Goal: Information Seeking & Learning: Find specific fact

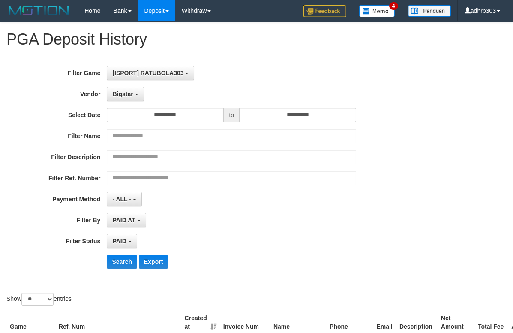
select select "**********"
select select "*"
select select "**"
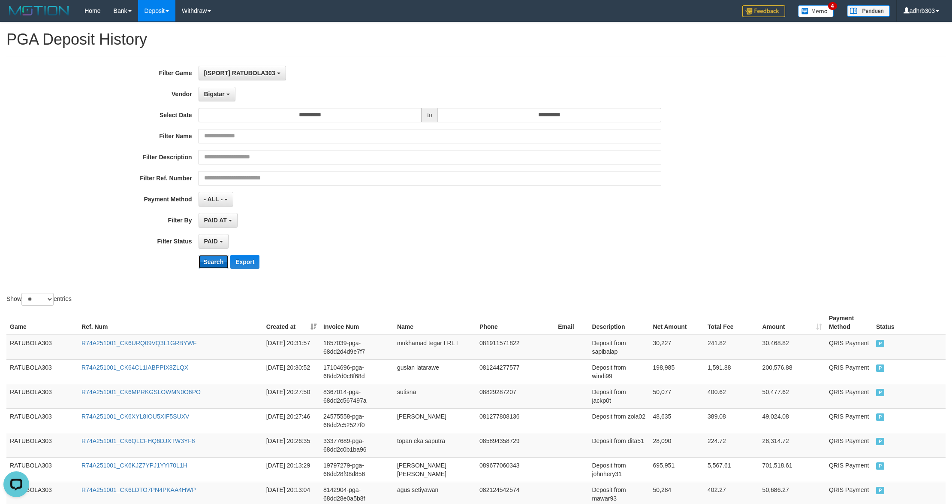
click at [210, 268] on button "Search" at bounding box center [214, 262] width 30 height 14
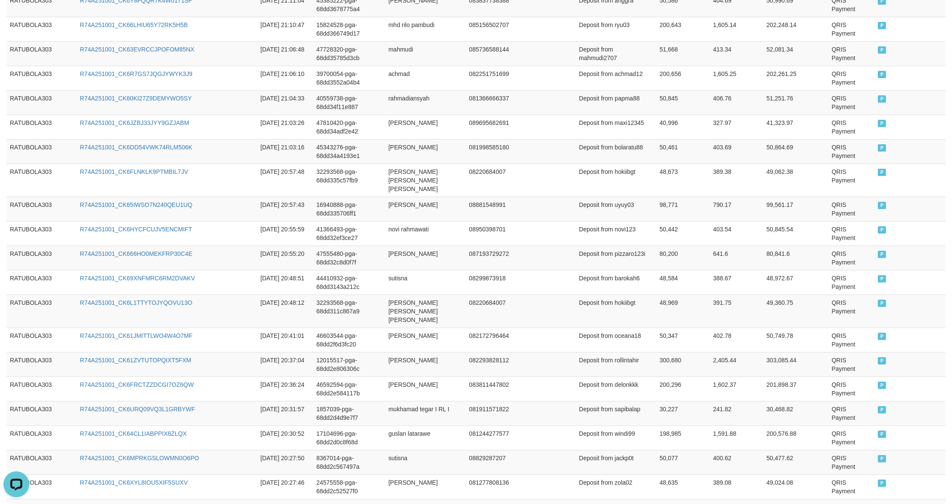
scroll to position [540, 0]
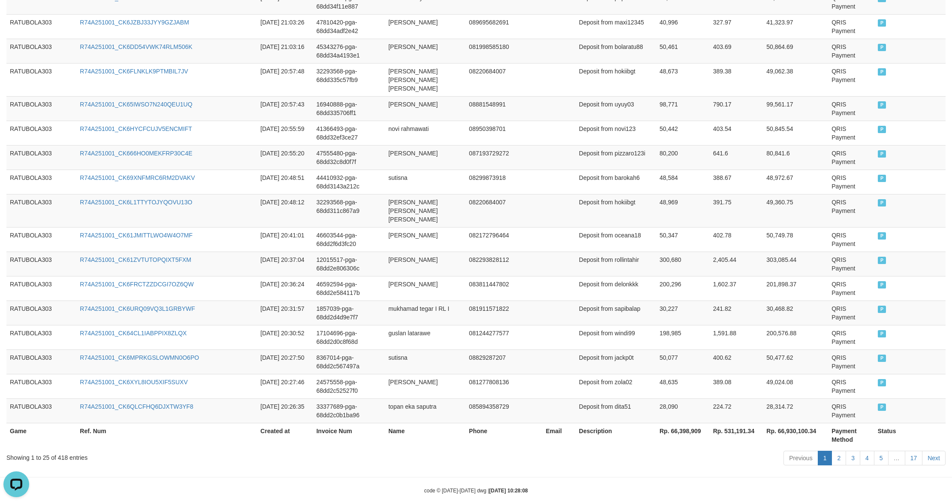
click at [513, 332] on th "Rp. 66,398,909" at bounding box center [683, 435] width 54 height 24
copy th "66,398,909"
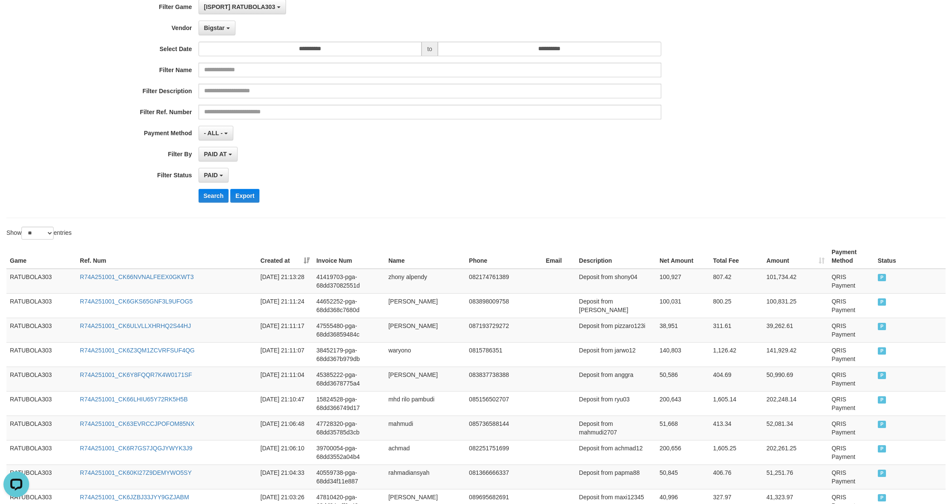
scroll to position [0, 0]
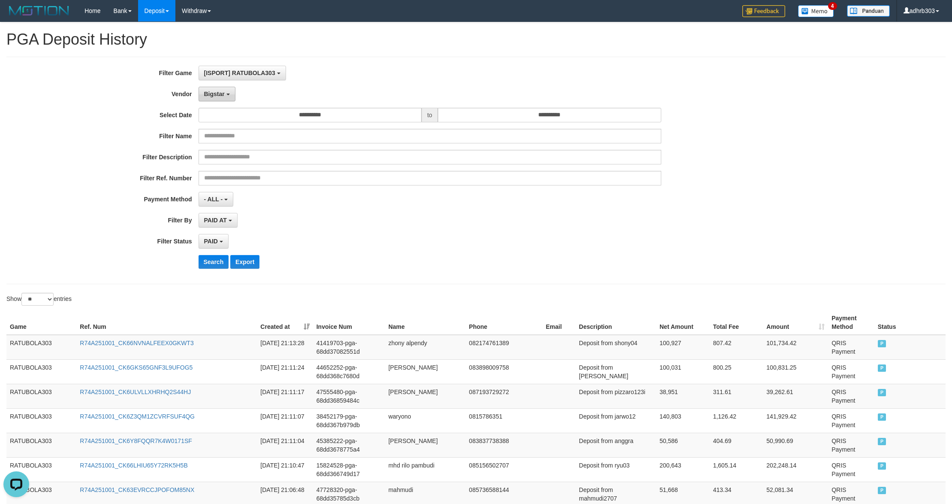
click at [217, 97] on span "Bigstar" at bounding box center [214, 94] width 21 height 7
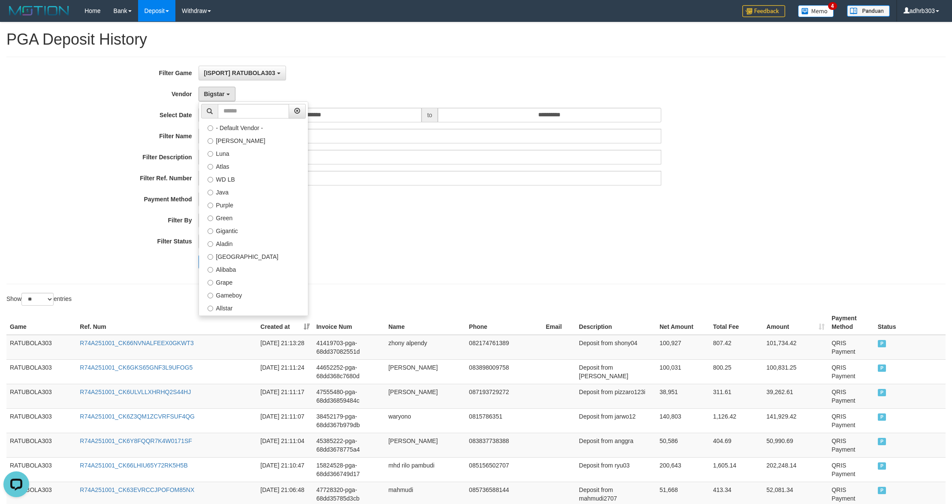
drag, startPoint x: 268, startPoint y: 183, endPoint x: 263, endPoint y: 200, distance: 17.9
click at [268, 332] on label "IBX3 Pusatjualpulsa" at bounding box center [253, 500] width 109 height 13
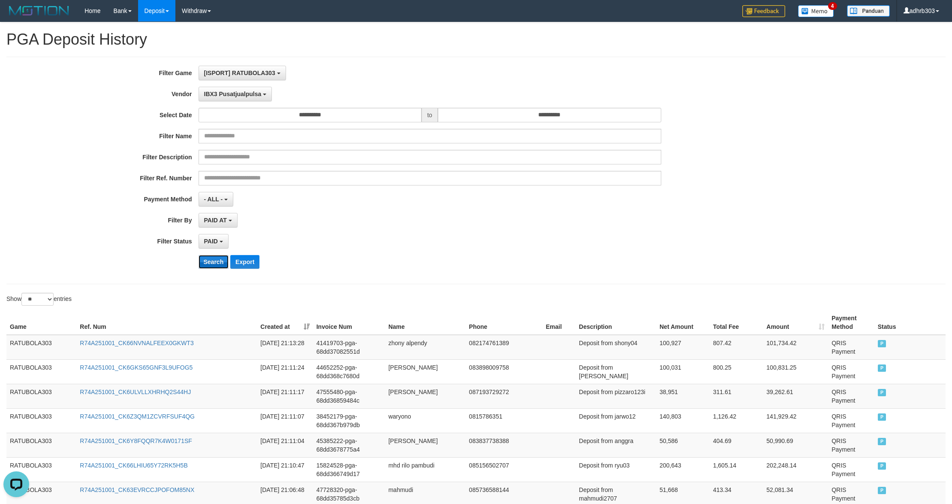
click at [214, 258] on button "Search" at bounding box center [214, 262] width 30 height 14
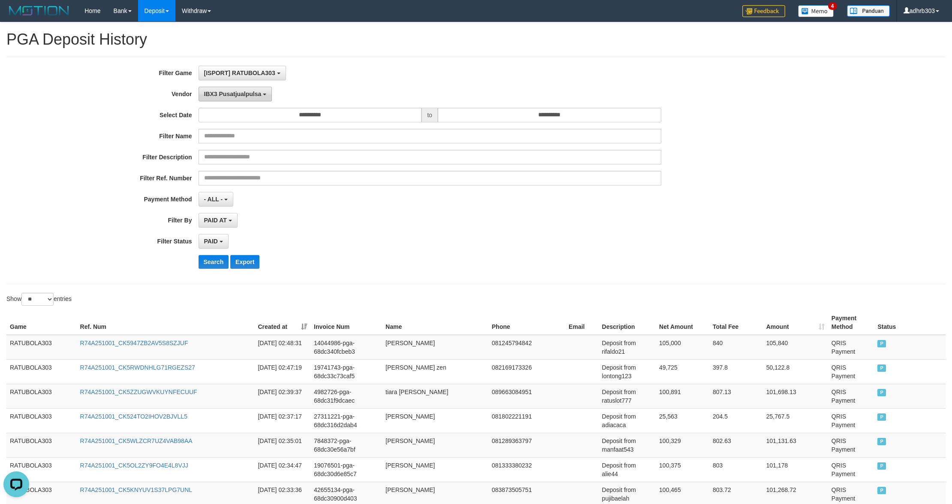
click at [251, 99] on button "IBX3 Pusatjualpulsa" at bounding box center [236, 94] width 74 height 15
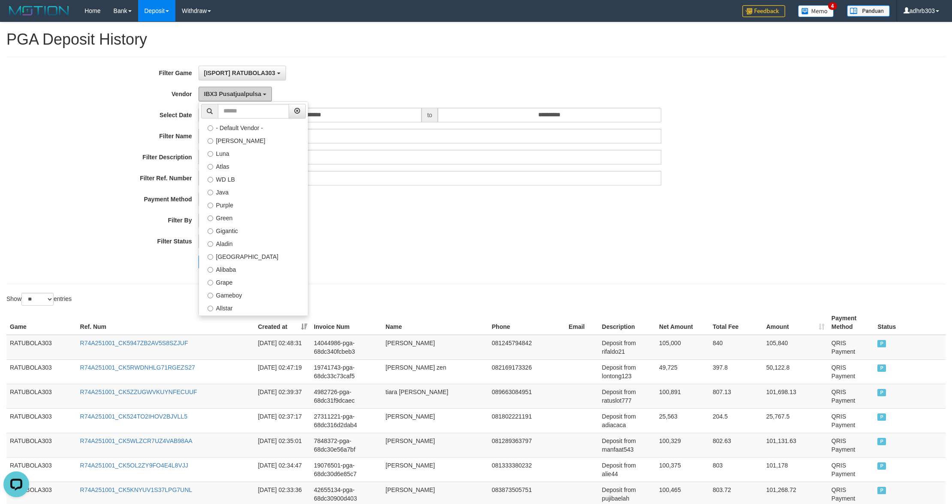
scroll to position [168, 0]
click at [248, 193] on label "Borde" at bounding box center [253, 190] width 109 height 13
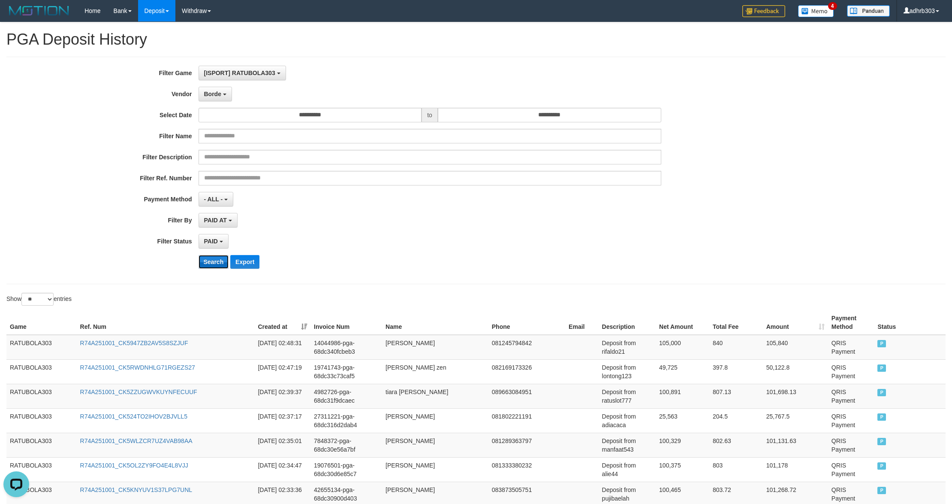
drag, startPoint x: 217, startPoint y: 266, endPoint x: 222, endPoint y: 268, distance: 5.7
click at [217, 266] on button "Search" at bounding box center [214, 262] width 30 height 14
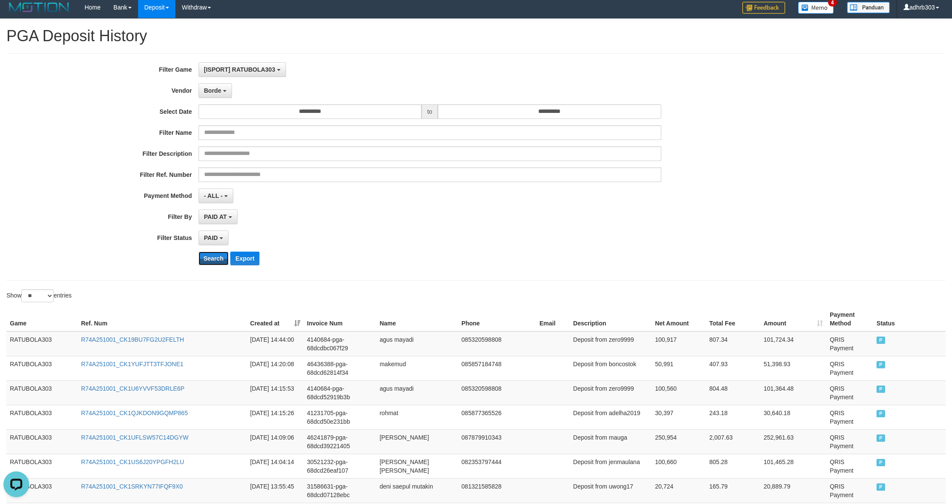
scroll to position [0, 0]
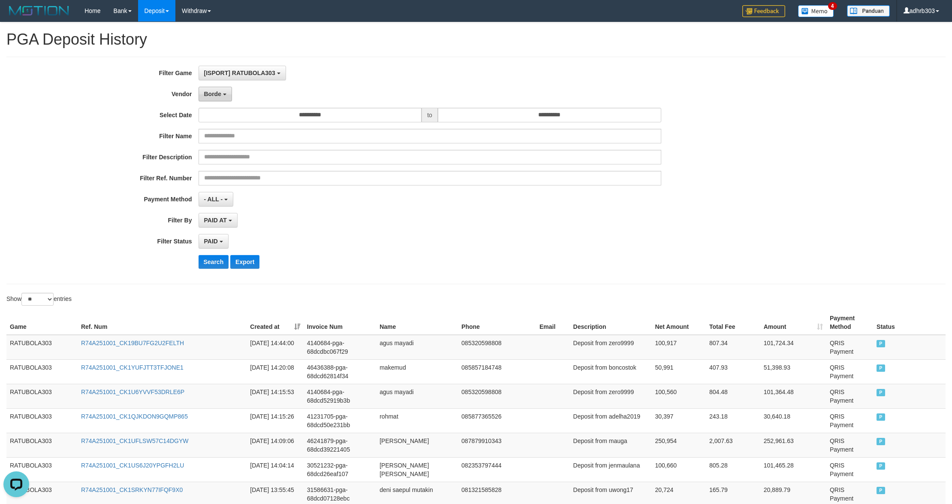
click at [215, 94] on span "Borde" at bounding box center [212, 94] width 17 height 7
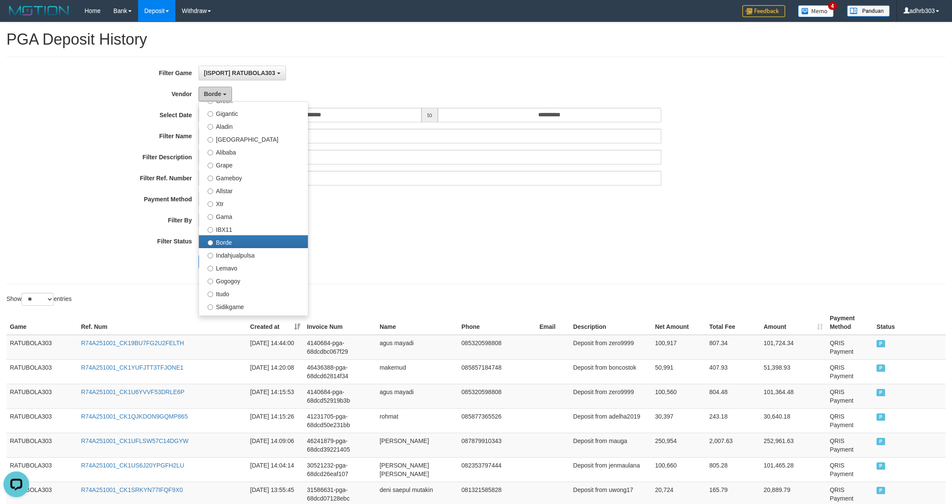
scroll to position [15, 0]
click at [258, 242] on label "[GEOGRAPHIC_DATA]" at bounding box center [253, 240] width 109 height 13
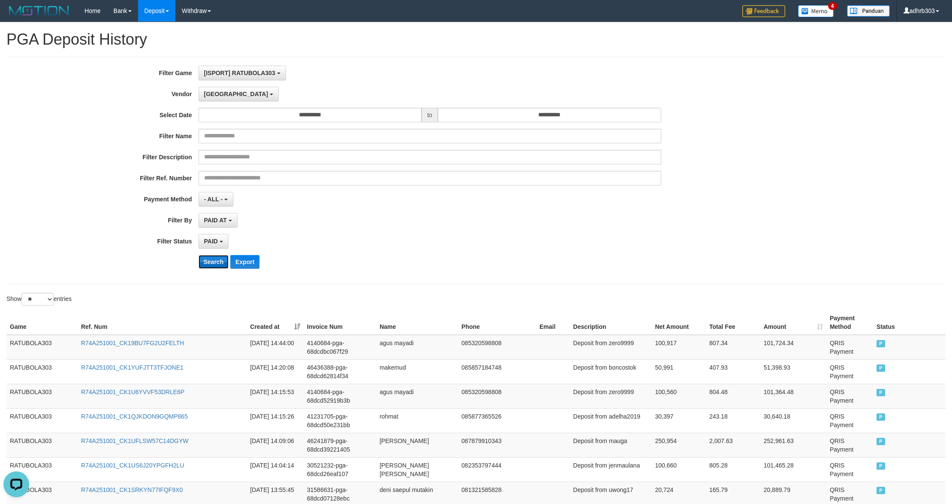
click at [214, 265] on button "Search" at bounding box center [214, 262] width 30 height 14
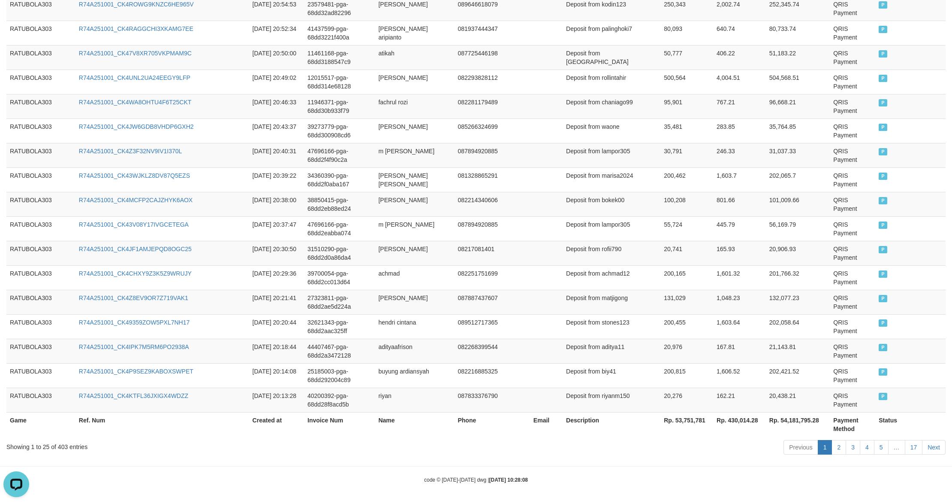
scroll to position [540, 0]
click at [513, 332] on th "Rp. 53,751,781" at bounding box center [687, 423] width 53 height 24
copy th "53,751,781"
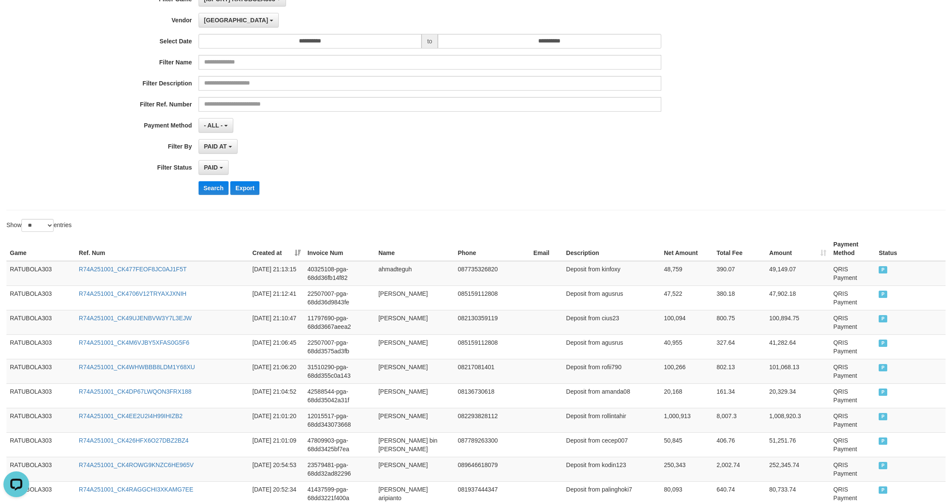
scroll to position [0, 0]
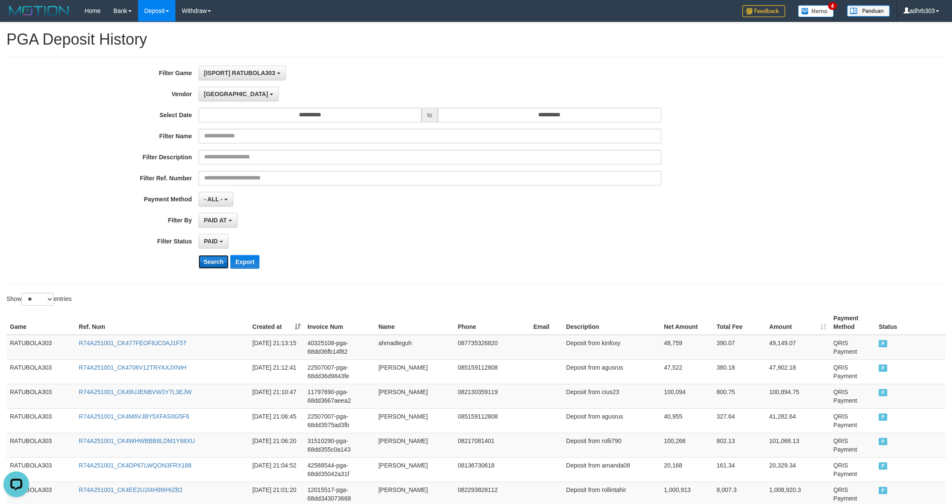
click at [216, 263] on button "Search" at bounding box center [214, 262] width 30 height 14
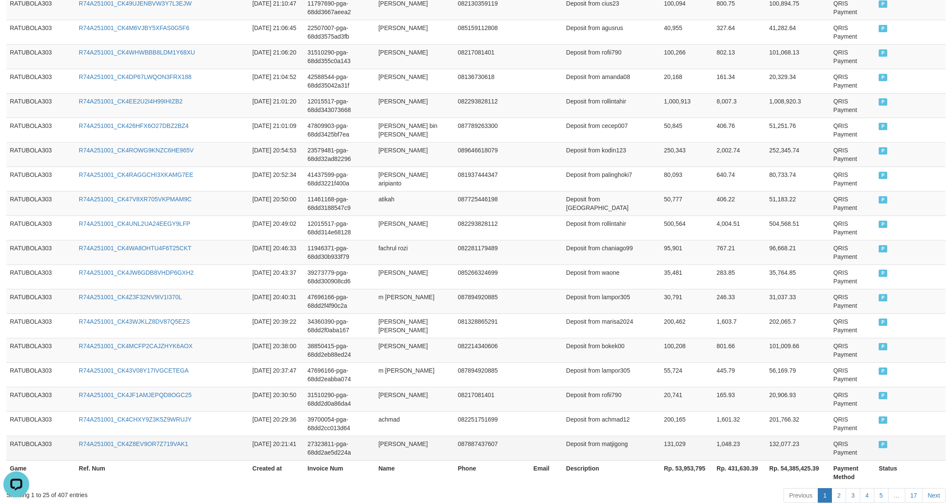
scroll to position [540, 0]
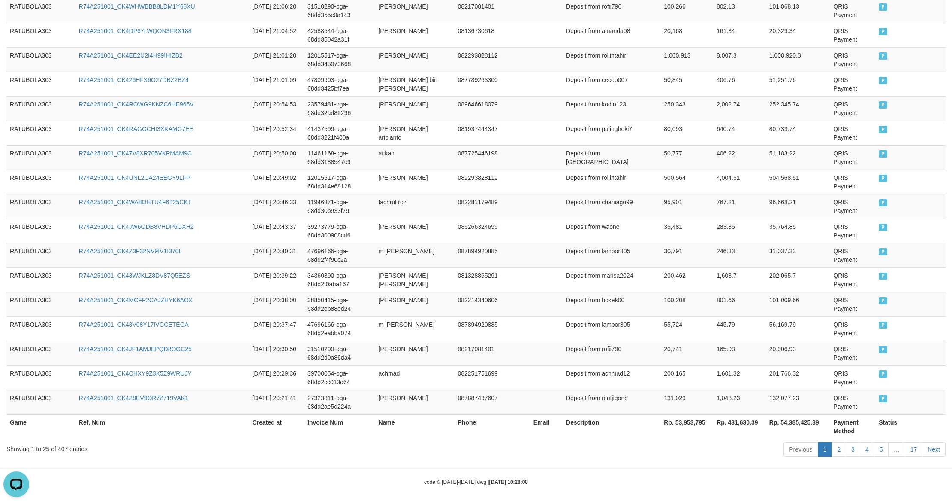
click at [513, 332] on th "Rp. 53,953,795" at bounding box center [687, 426] width 53 height 24
copy th "53,953,795"
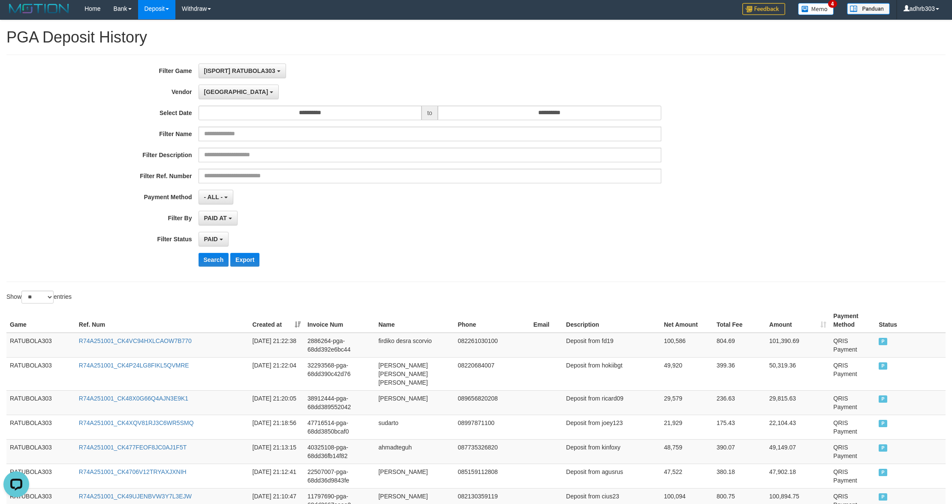
scroll to position [0, 0]
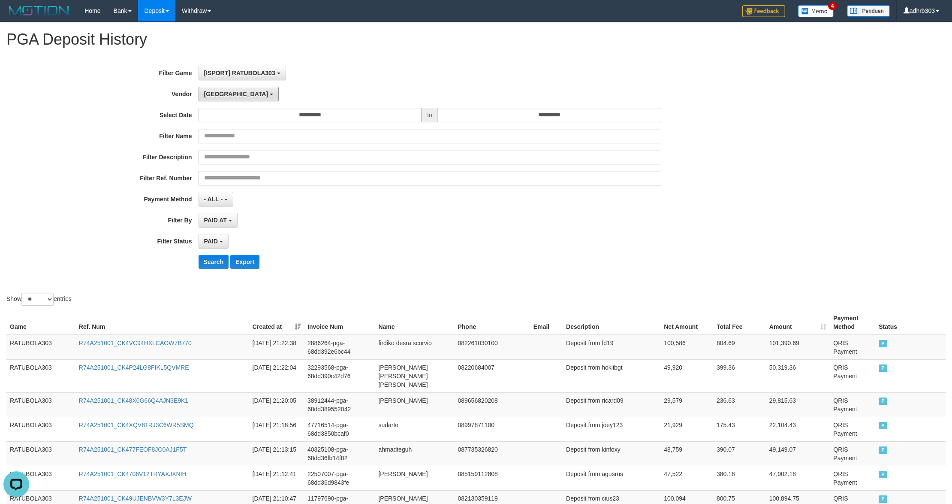
drag, startPoint x: 220, startPoint y: 99, endPoint x: 227, endPoint y: 116, distance: 18.5
click at [220, 99] on button "[GEOGRAPHIC_DATA]" at bounding box center [239, 94] width 80 height 15
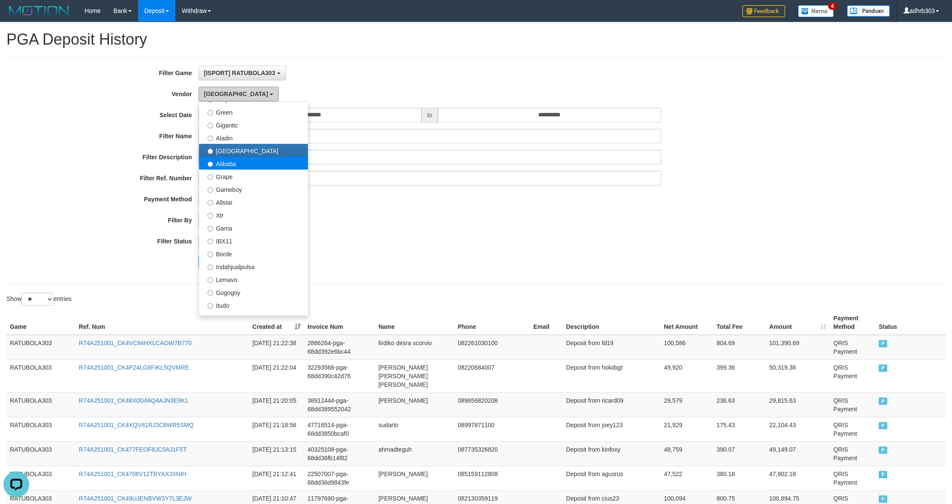
scroll to position [168, 0]
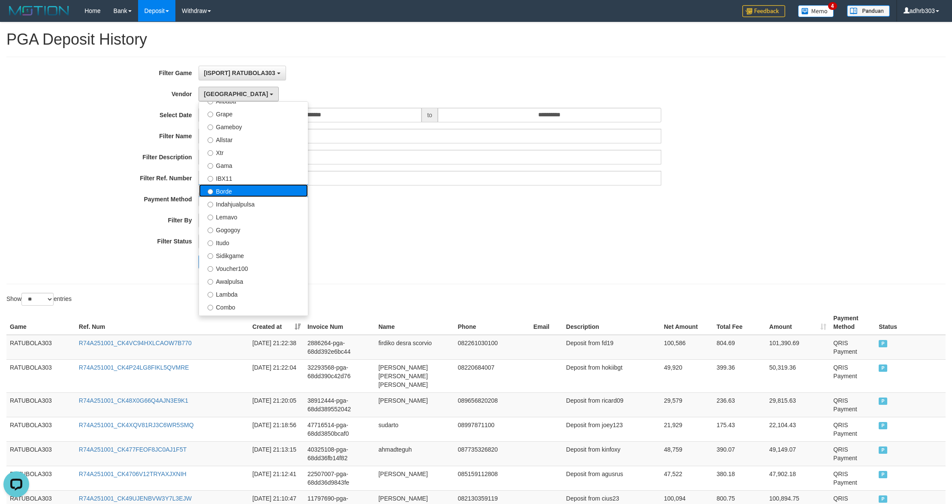
click at [250, 189] on label "Borde" at bounding box center [253, 190] width 109 height 13
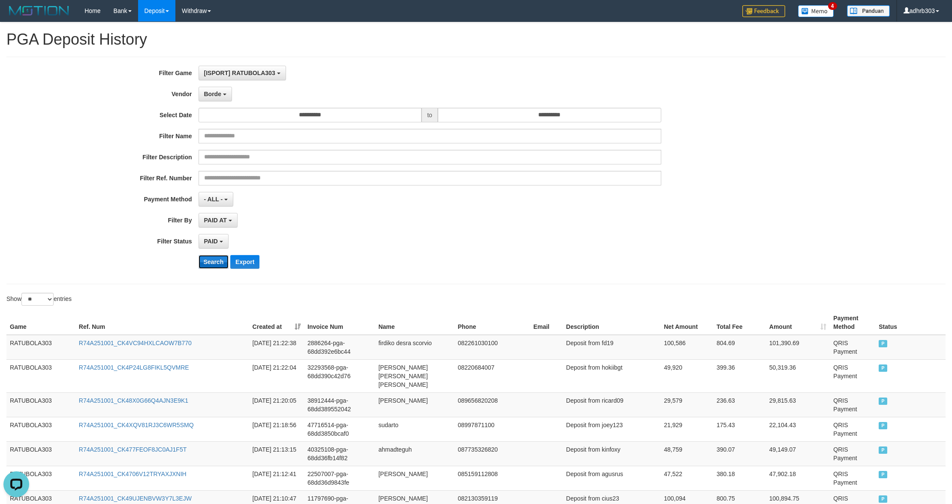
click at [220, 264] on button "Search" at bounding box center [214, 262] width 30 height 14
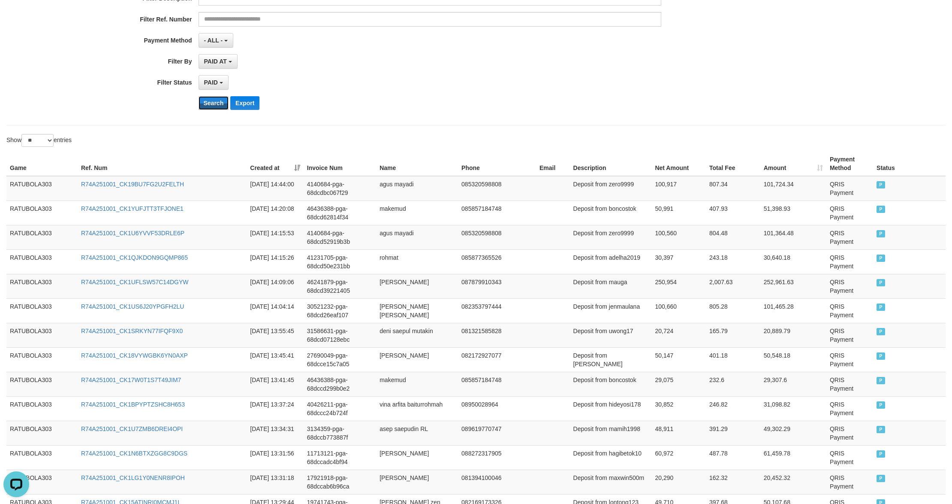
scroll to position [7, 0]
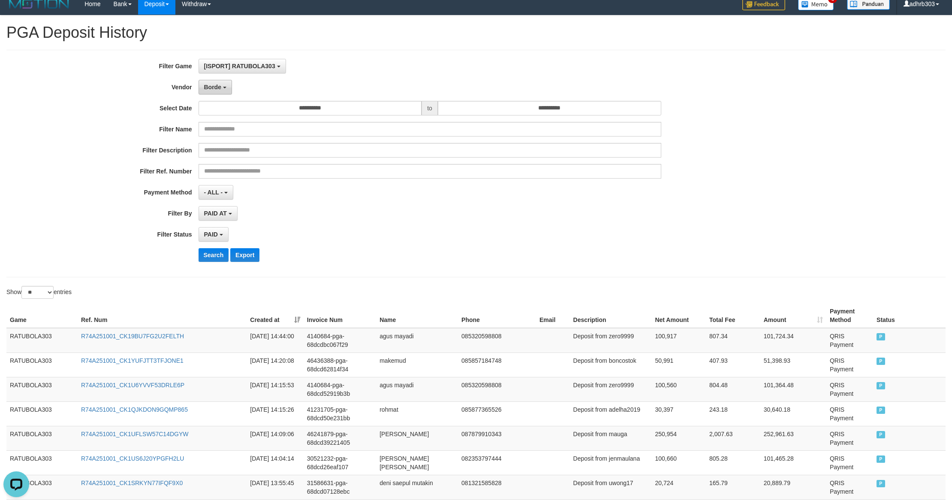
click at [217, 90] on span "Borde" at bounding box center [212, 87] width 17 height 7
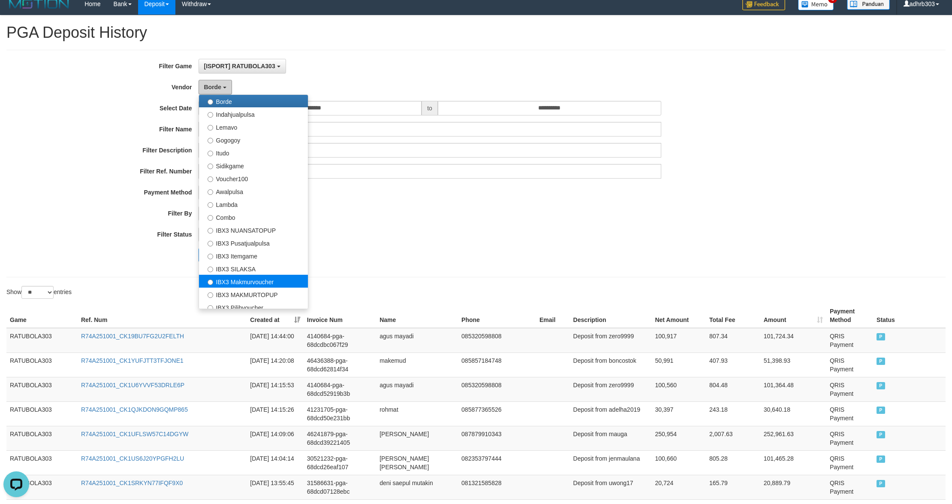
scroll to position [321, 0]
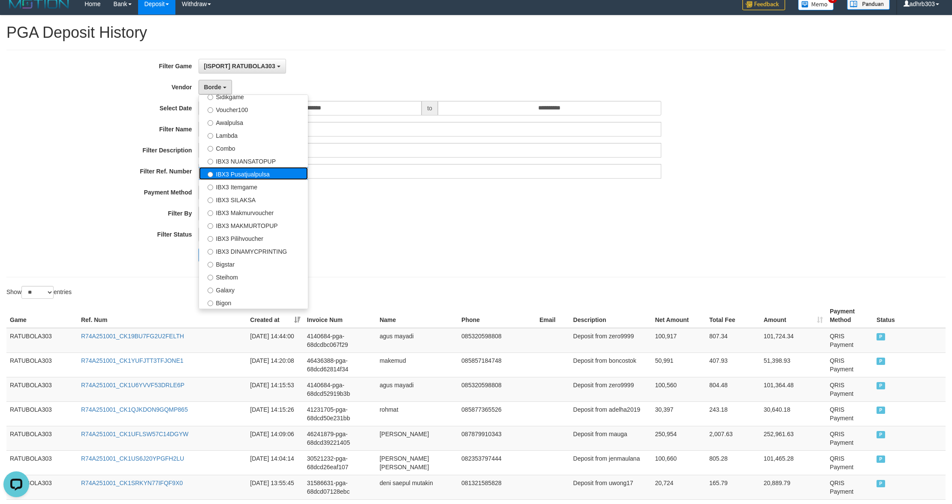
click at [270, 174] on label "IBX3 Pusatjualpulsa" at bounding box center [253, 173] width 109 height 13
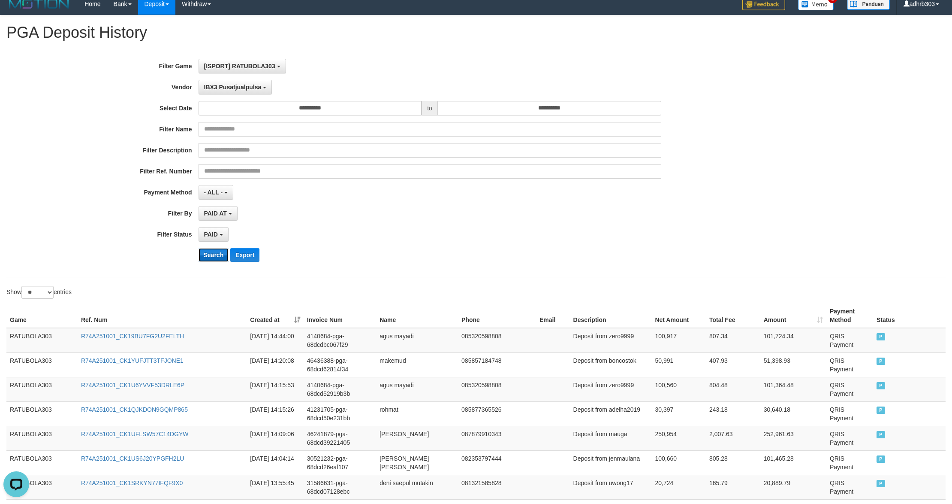
click at [220, 254] on button "Search" at bounding box center [214, 255] width 30 height 14
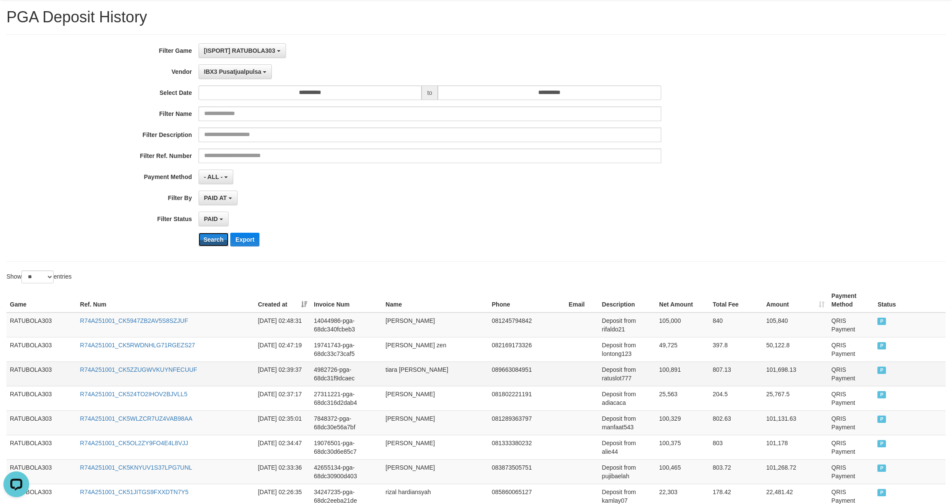
scroll to position [0, 0]
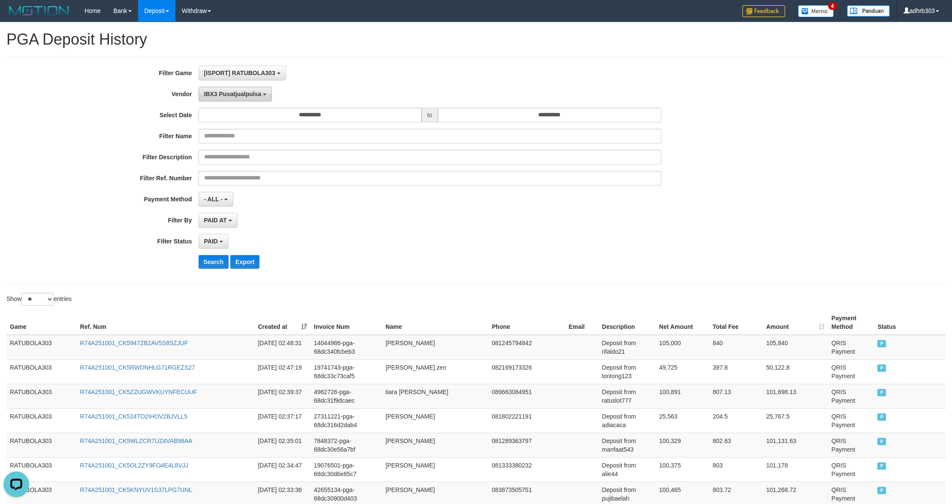
click at [241, 95] on span "IBX3 Pusatjualpulsa" at bounding box center [232, 94] width 57 height 7
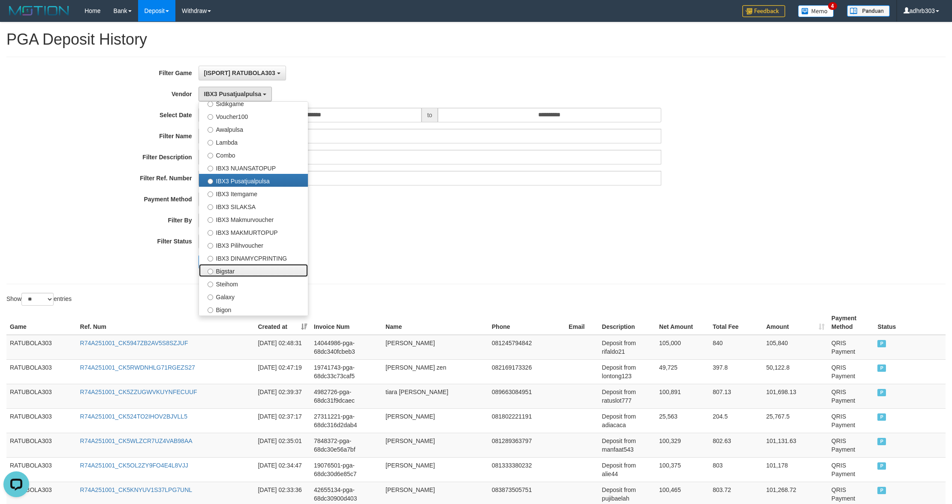
click at [249, 267] on label "Bigstar" at bounding box center [253, 270] width 109 height 13
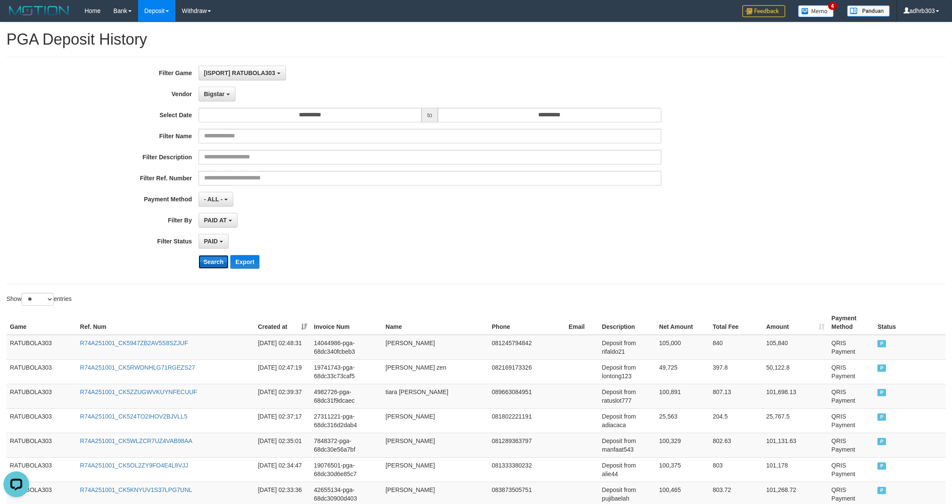
click at [219, 263] on button "Search" at bounding box center [214, 262] width 30 height 14
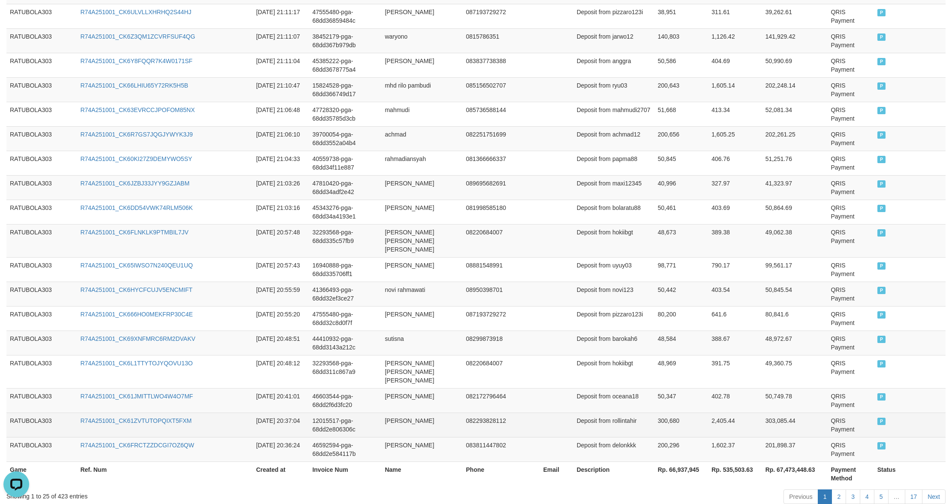
scroll to position [540, 0]
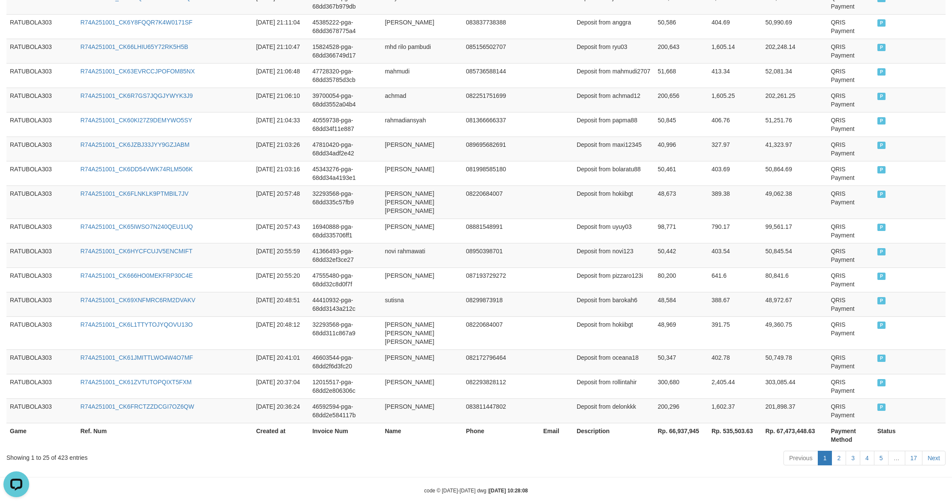
click at [513, 332] on th "Rp. 66,937,945" at bounding box center [682, 435] width 54 height 24
copy th "66,937,945"
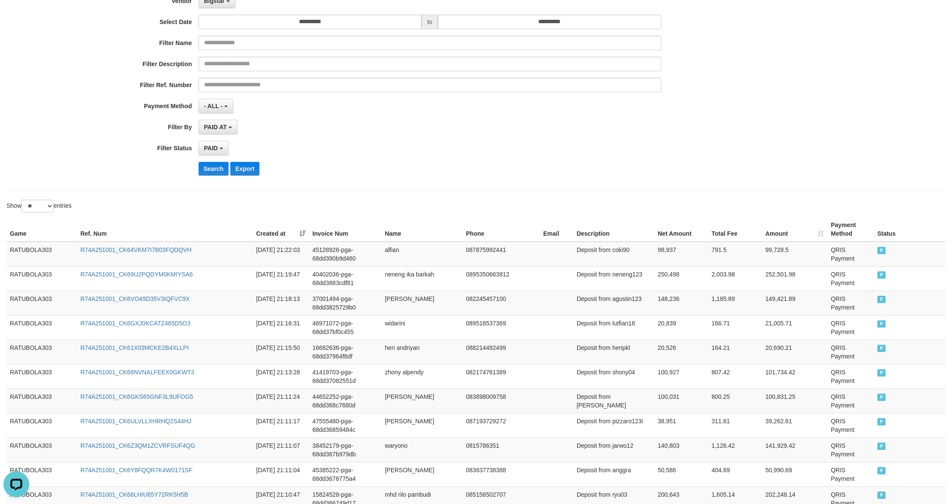
scroll to position [0, 0]
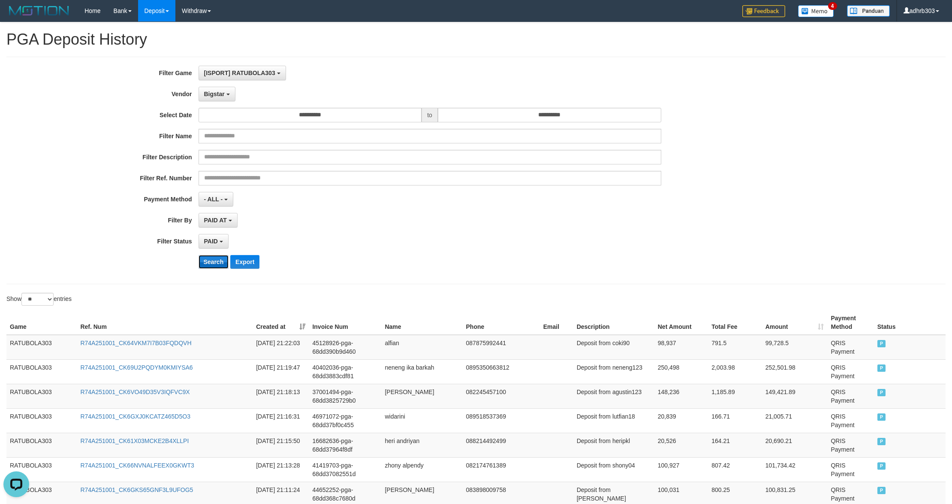
click at [216, 263] on button "Search" at bounding box center [214, 262] width 30 height 14
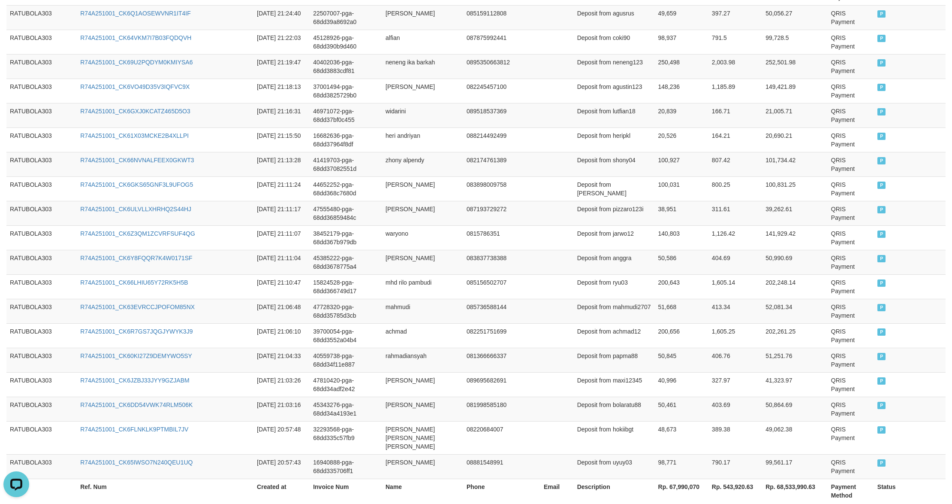
scroll to position [540, 0]
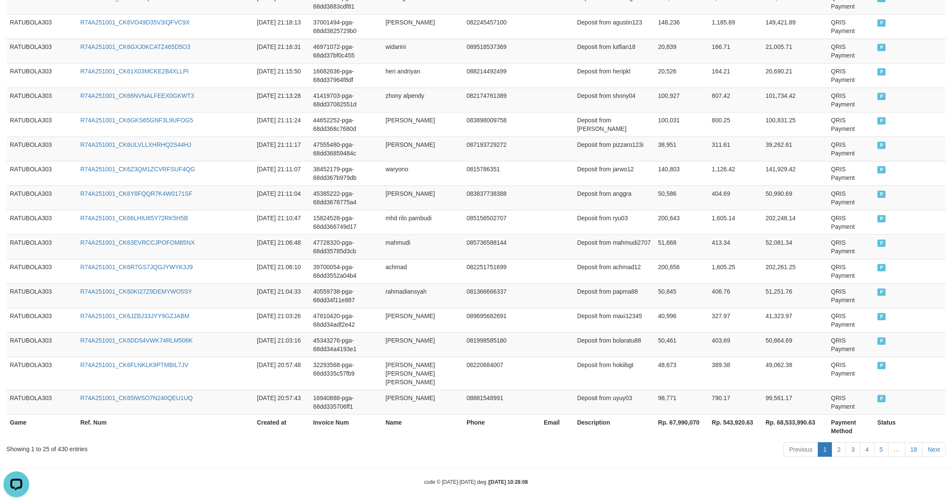
click at [513, 332] on th "Rp. 67,990,070" at bounding box center [682, 426] width 54 height 24
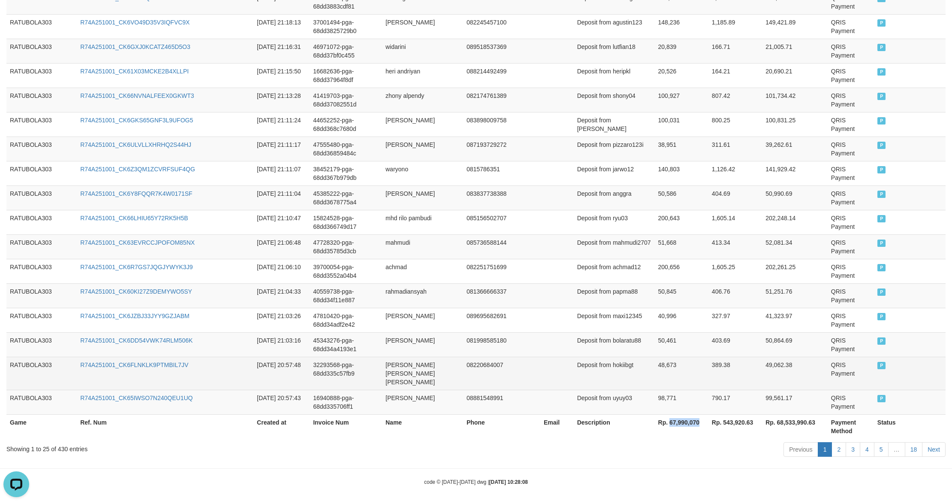
copy th "67,990,070"
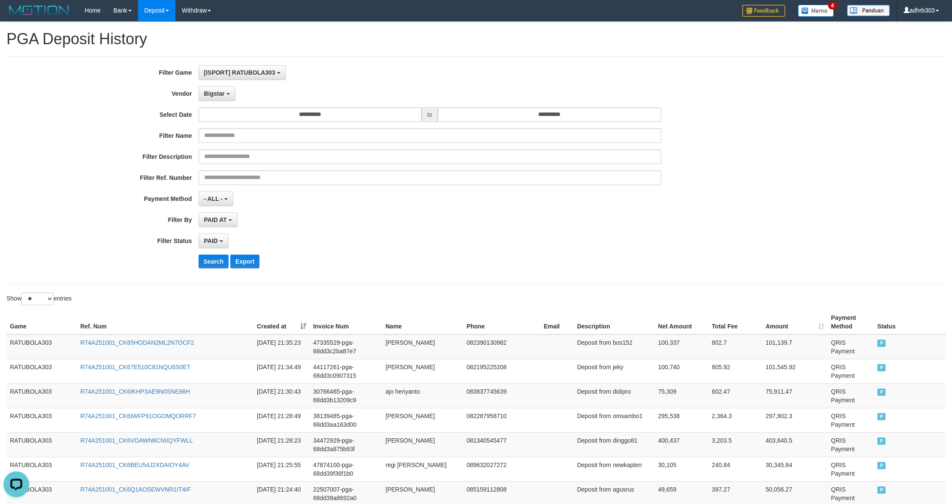
scroll to position [0, 0]
drag, startPoint x: 223, startPoint y: 99, endPoint x: 227, endPoint y: 109, distance: 10.8
click at [223, 99] on button "Bigstar" at bounding box center [217, 94] width 37 height 15
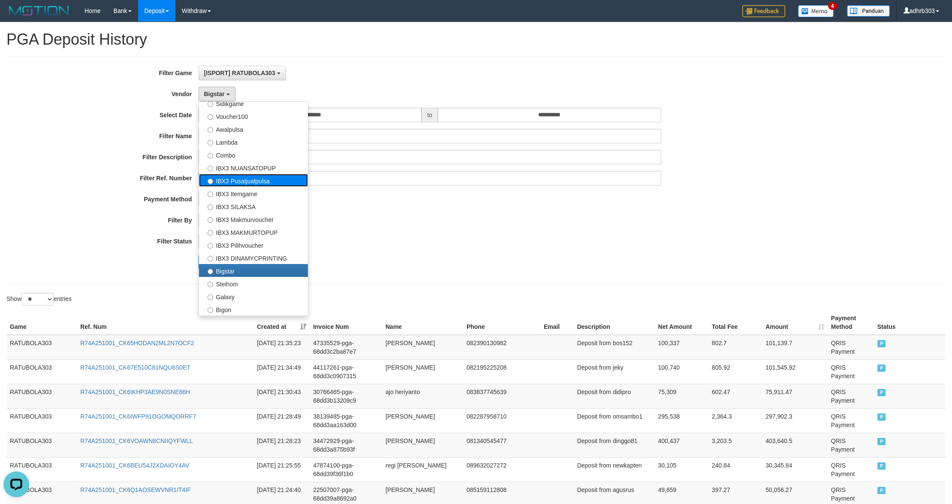
click at [256, 182] on label "IBX3 Pusatjualpulsa" at bounding box center [253, 180] width 109 height 13
select select "**********"
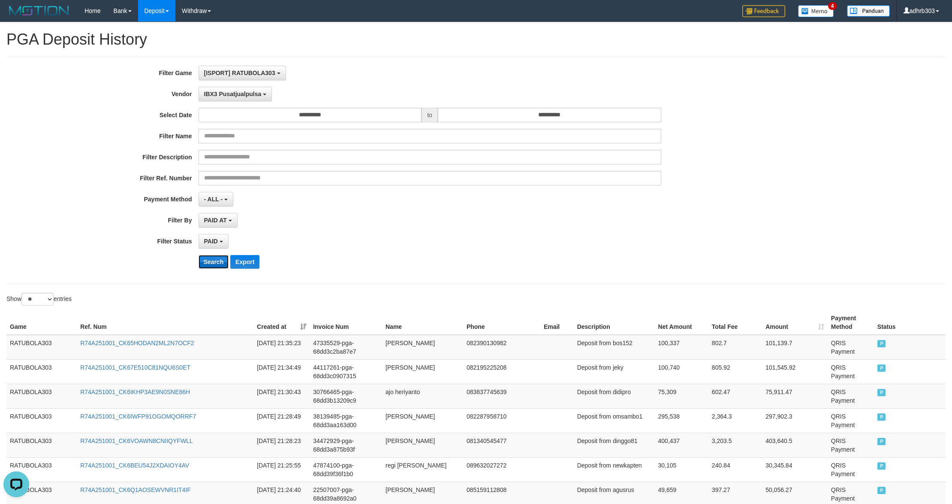
click at [217, 261] on button "Search" at bounding box center [214, 262] width 30 height 14
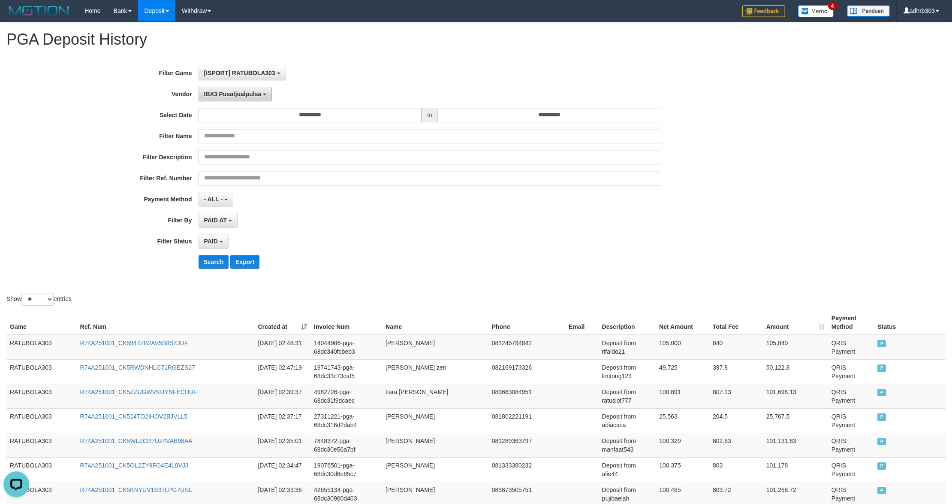
click at [254, 98] on button "IBX3 Pusatjualpulsa" at bounding box center [236, 94] width 74 height 15
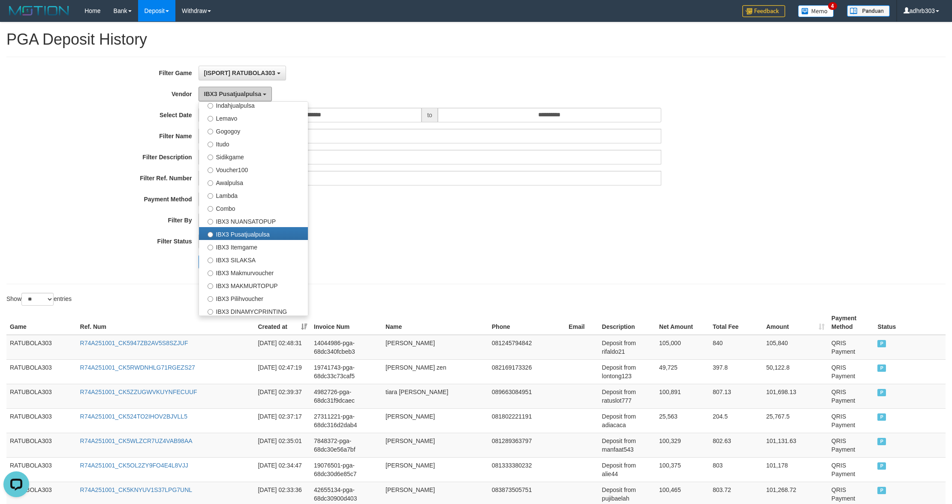
scroll to position [168, 0]
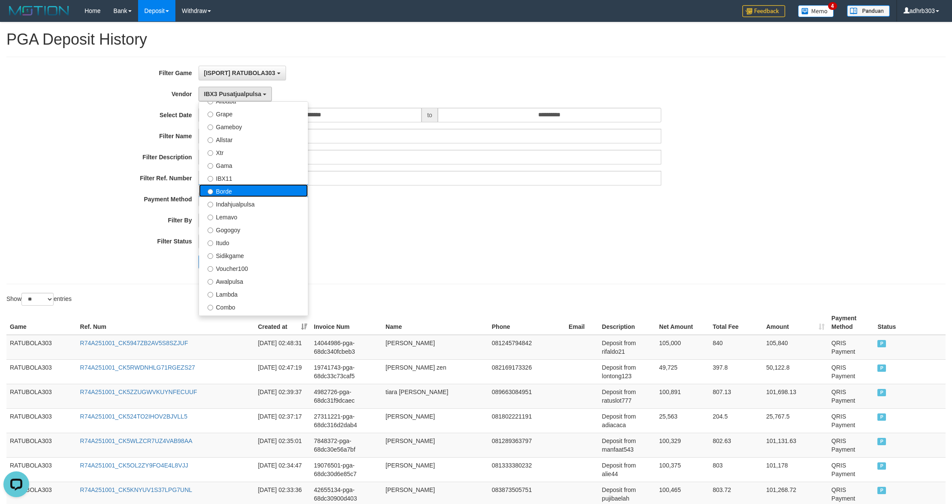
click at [249, 187] on label "Borde" at bounding box center [253, 190] width 109 height 13
select select "**********"
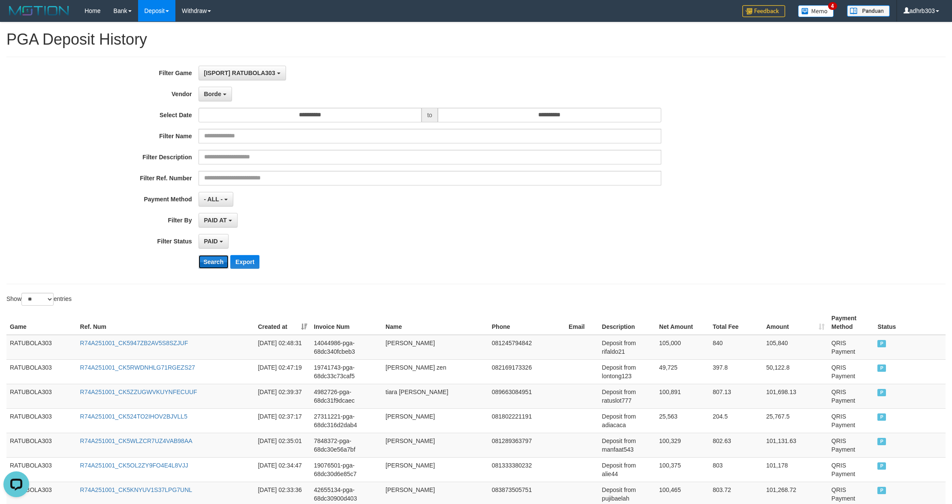
click at [220, 260] on button "Search" at bounding box center [214, 262] width 30 height 14
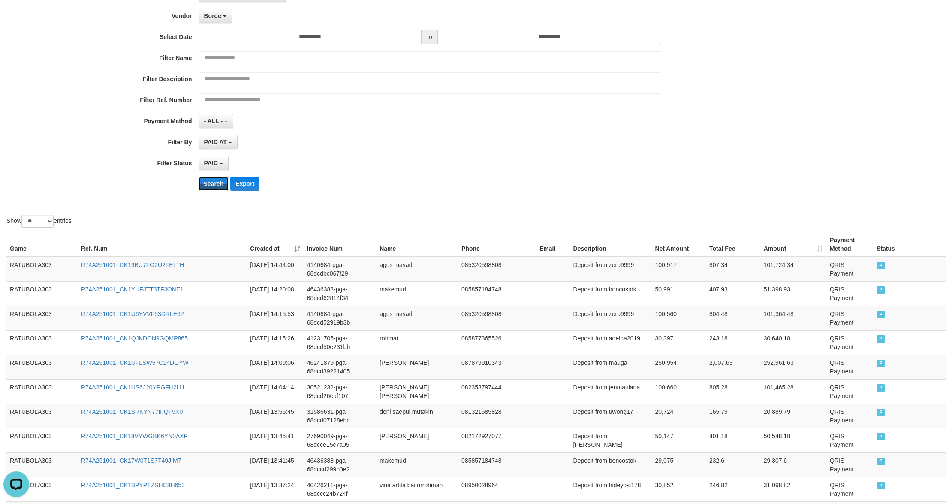
scroll to position [0, 0]
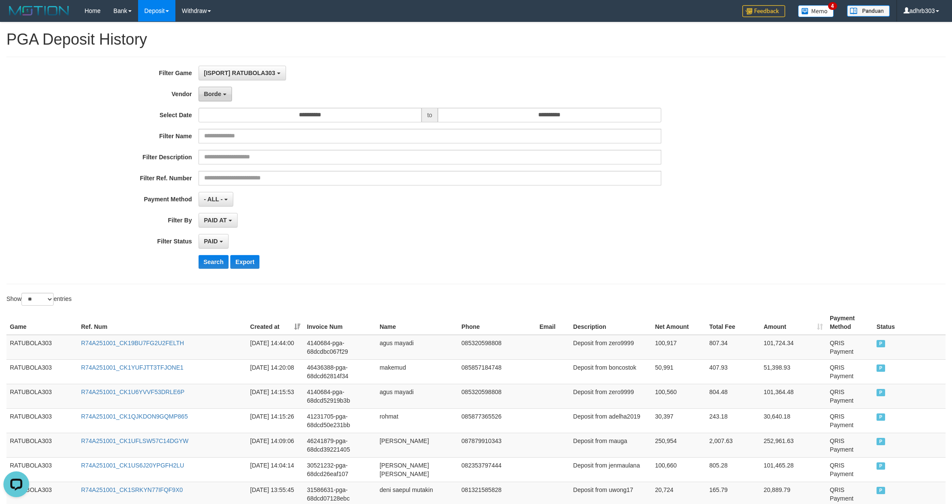
click at [208, 94] on span "Borde" at bounding box center [212, 94] width 17 height 7
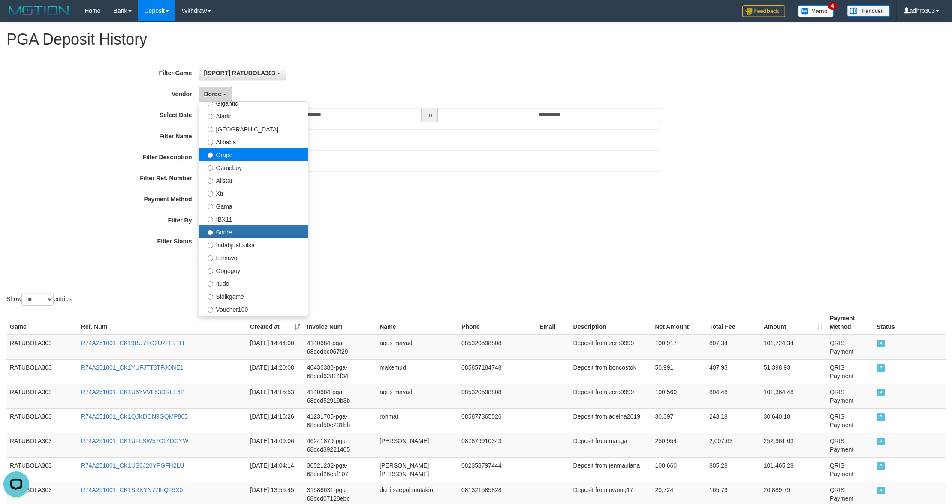
scroll to position [92, 0]
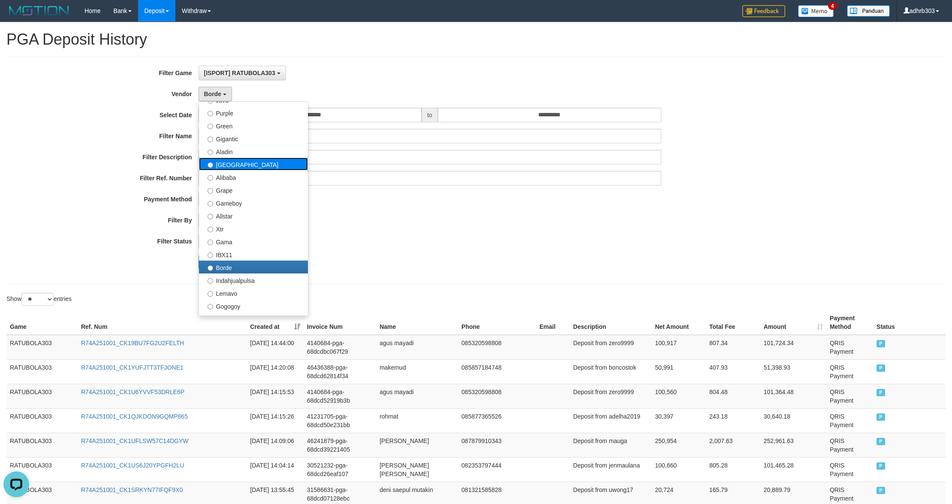
click at [256, 163] on label "[GEOGRAPHIC_DATA]" at bounding box center [253, 163] width 109 height 13
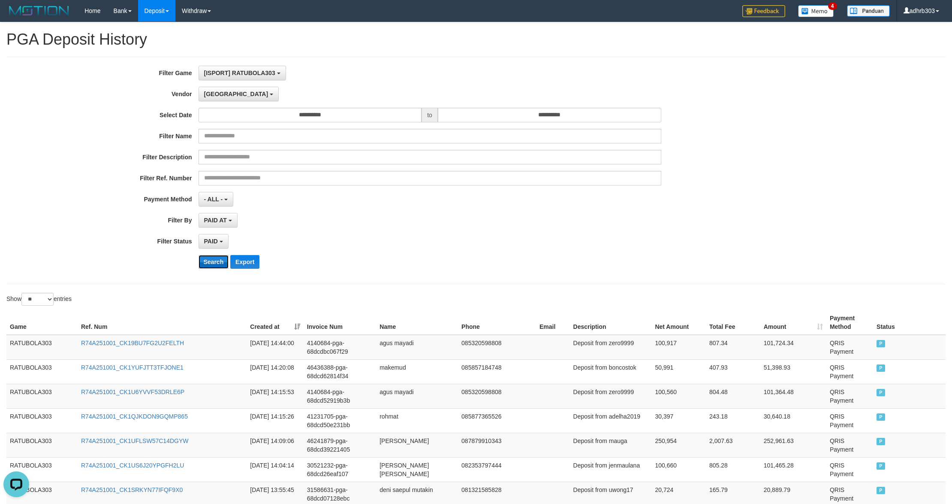
click at [224, 263] on button "Search" at bounding box center [214, 262] width 30 height 14
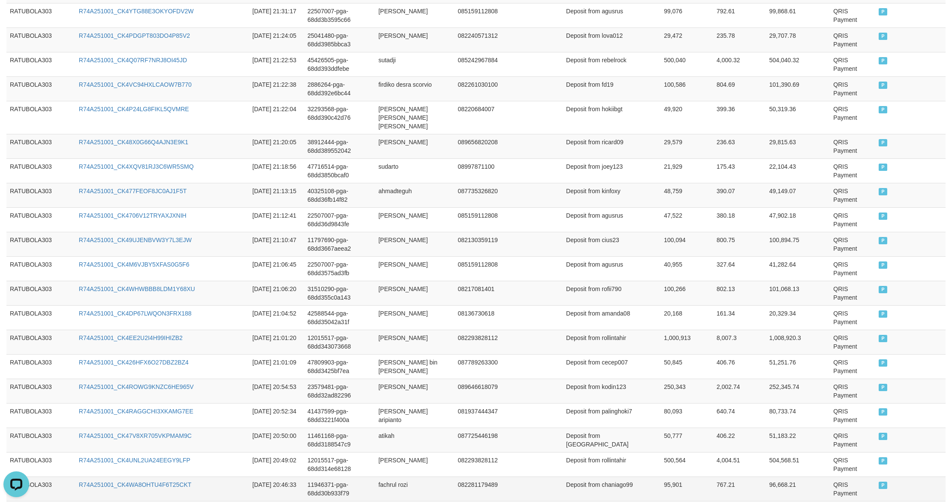
scroll to position [540, 0]
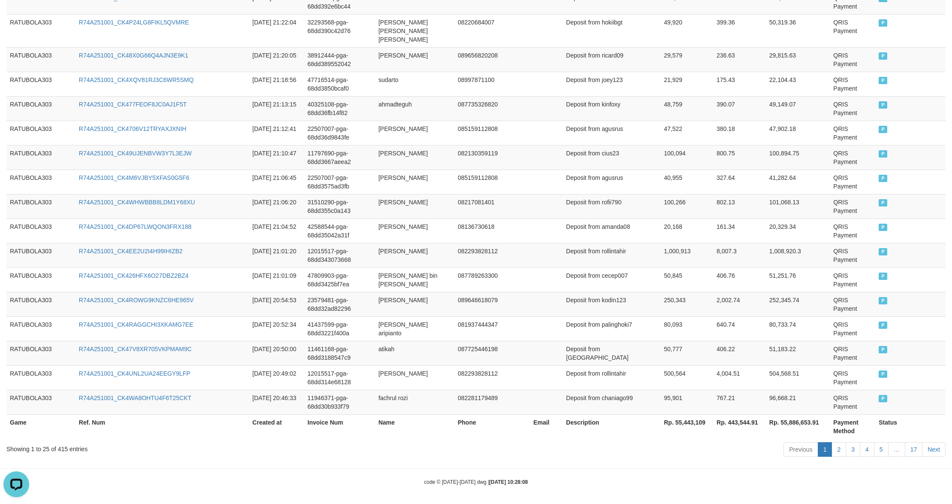
click at [513, 332] on th "Rp. 55,443,109" at bounding box center [687, 426] width 53 height 24
copy th "55,443,109"
click at [21, 332] on div "Open LiveChat chat widget" at bounding box center [16, 483] width 15 height 15
click at [363, 332] on div "Showing 1 to 25 of 415 entries" at bounding box center [198, 447] width 384 height 12
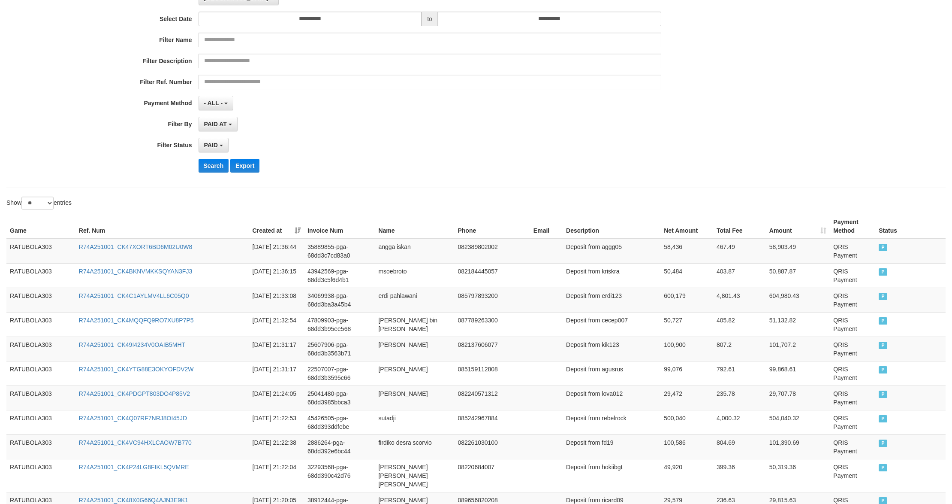
scroll to position [7, 0]
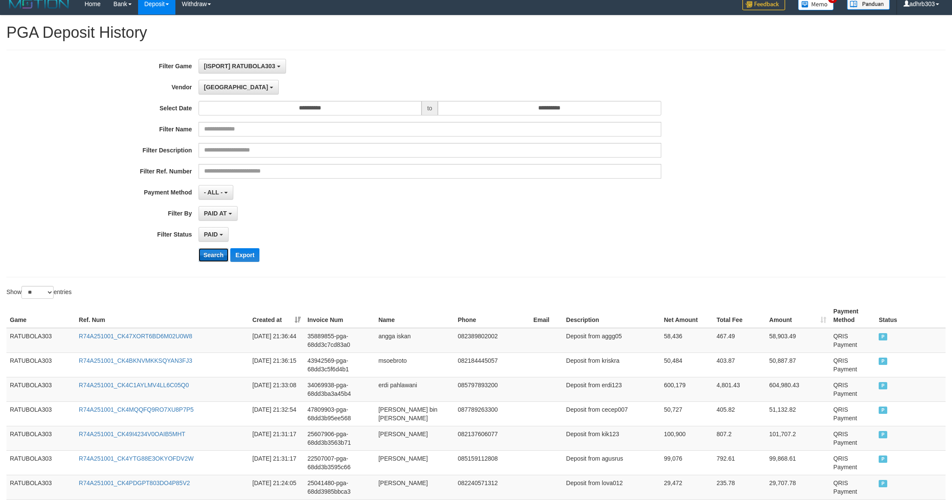
click at [218, 261] on button "Search" at bounding box center [214, 255] width 30 height 14
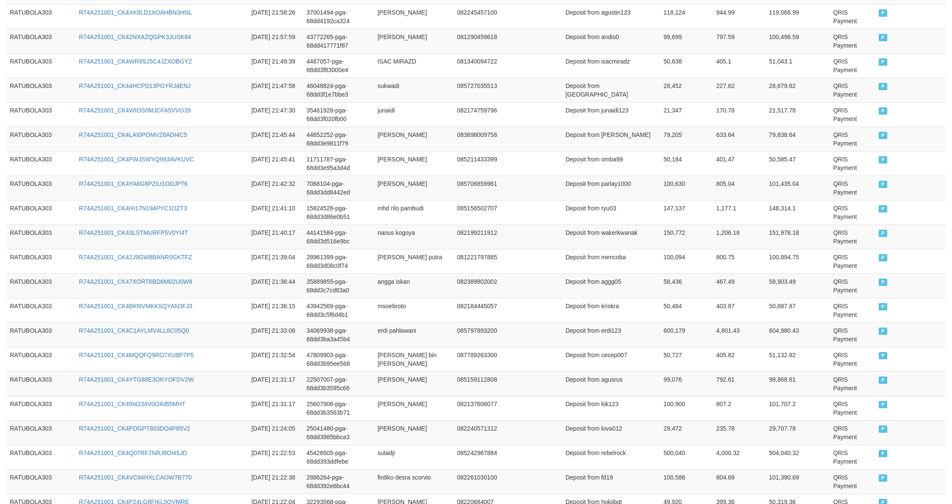
scroll to position [540, 0]
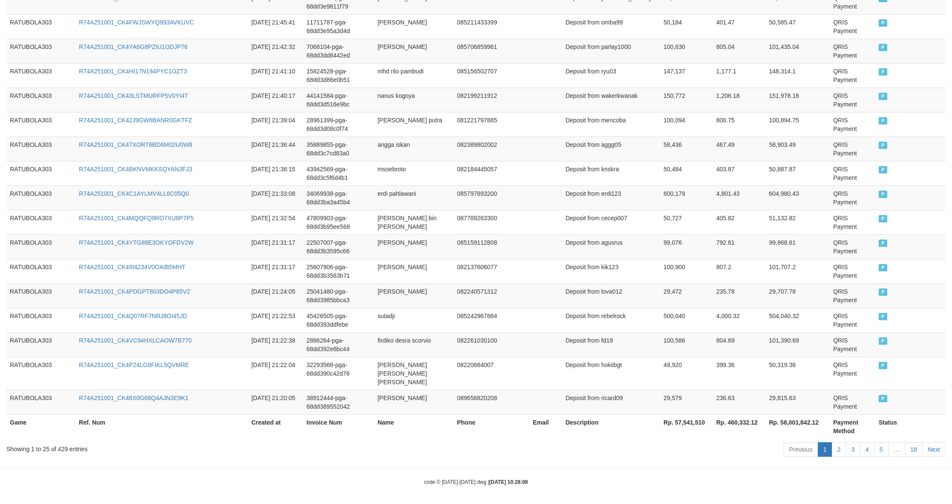
click at [513, 332] on th "Rp. 57,541,510" at bounding box center [686, 426] width 53 height 24
copy th "57,541,510"
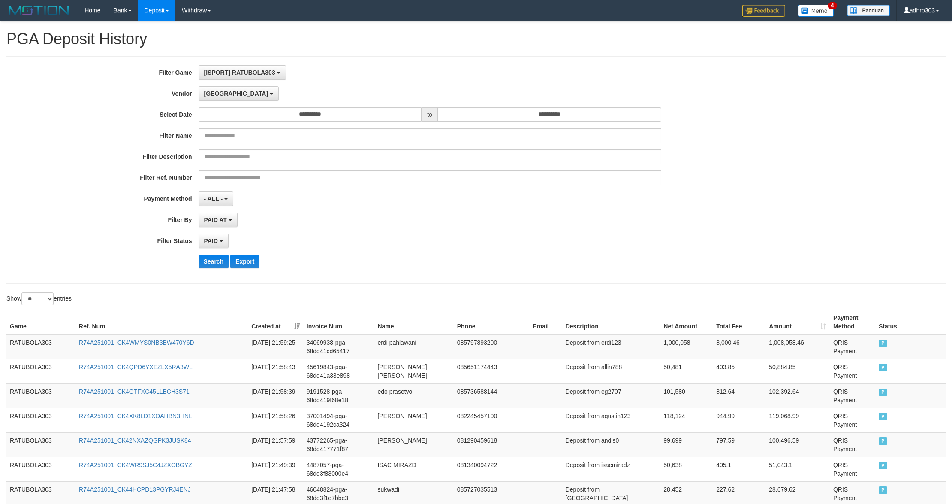
scroll to position [0, 0]
click at [219, 98] on button "[GEOGRAPHIC_DATA]" at bounding box center [239, 94] width 80 height 15
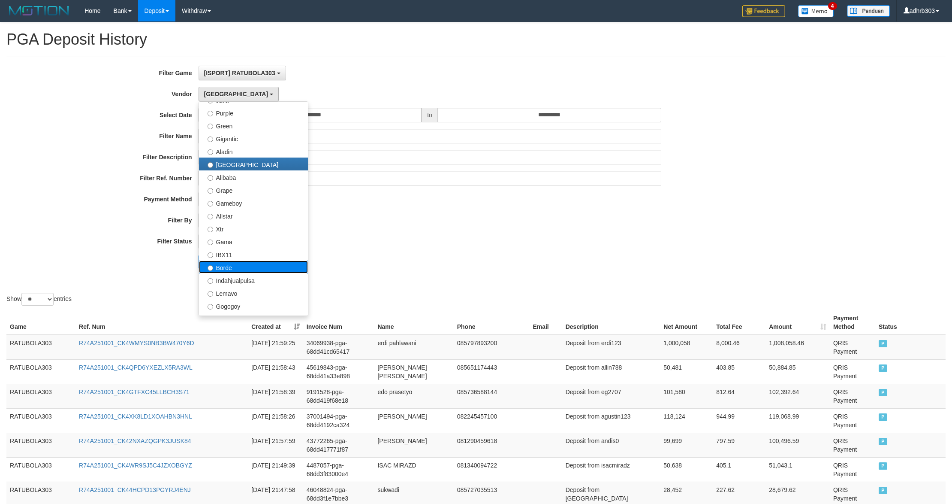
click at [259, 269] on label "Borde" at bounding box center [253, 266] width 109 height 13
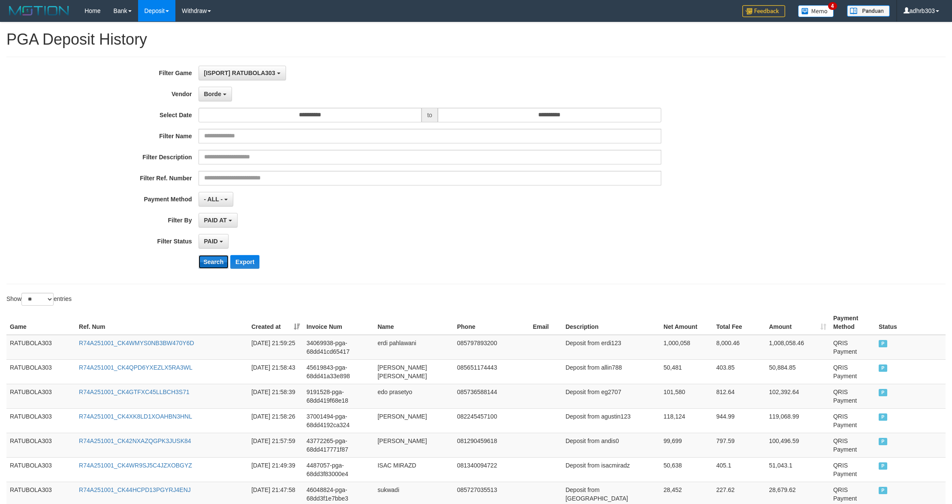
click at [218, 260] on button "Search" at bounding box center [214, 262] width 30 height 14
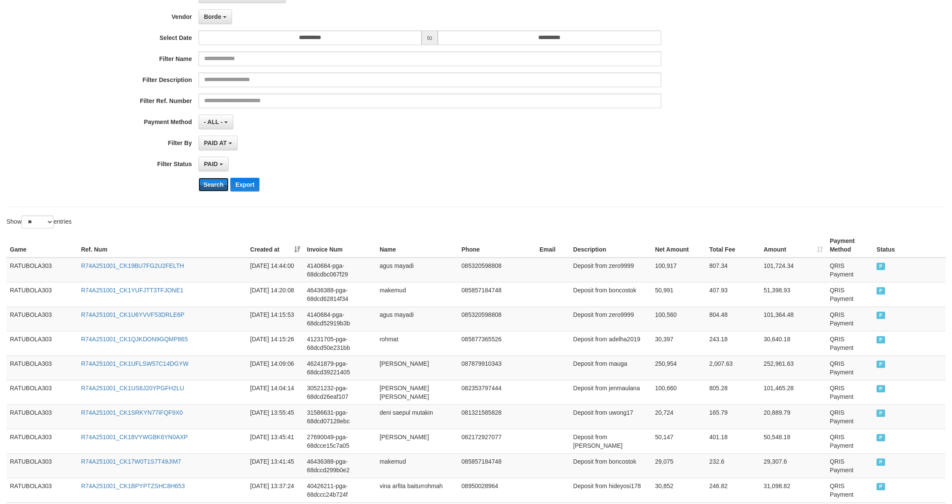
scroll to position [7, 0]
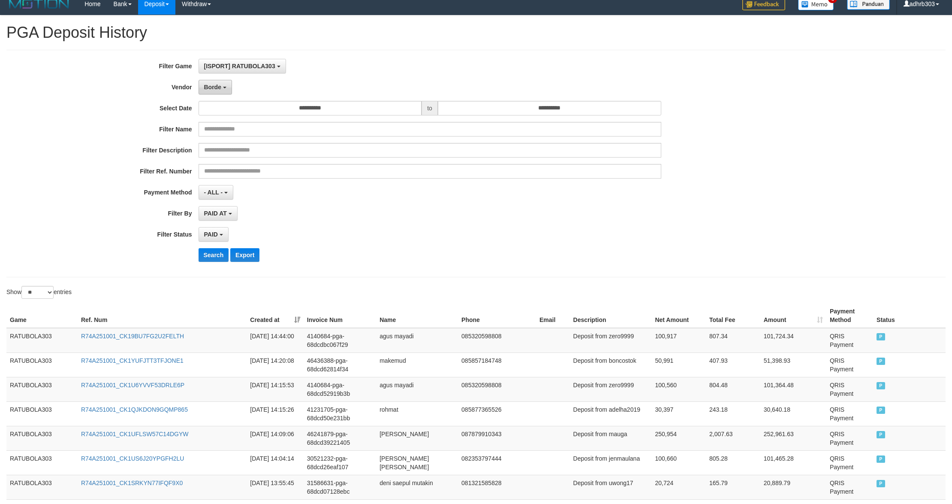
click at [223, 86] on button "Borde" at bounding box center [215, 87] width 33 height 15
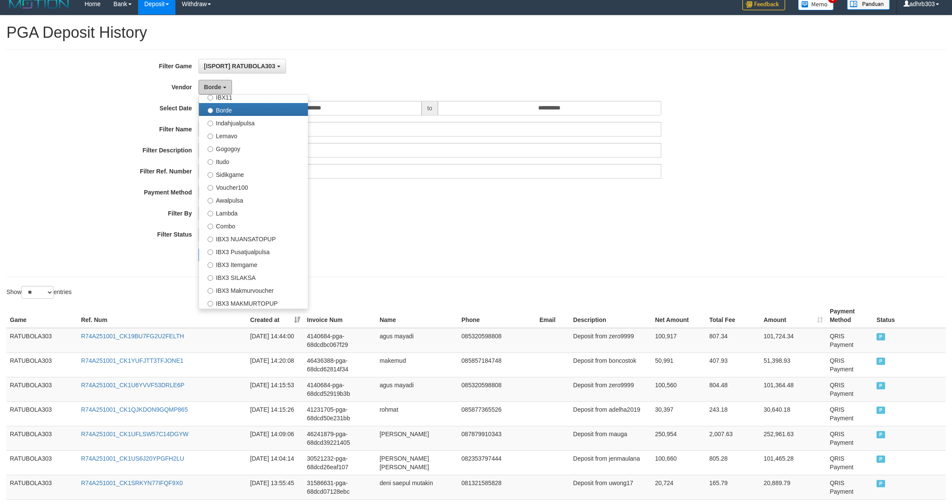
scroll to position [245, 0]
click at [249, 248] on label "IBX3 Pusatjualpulsa" at bounding box center [253, 248] width 109 height 13
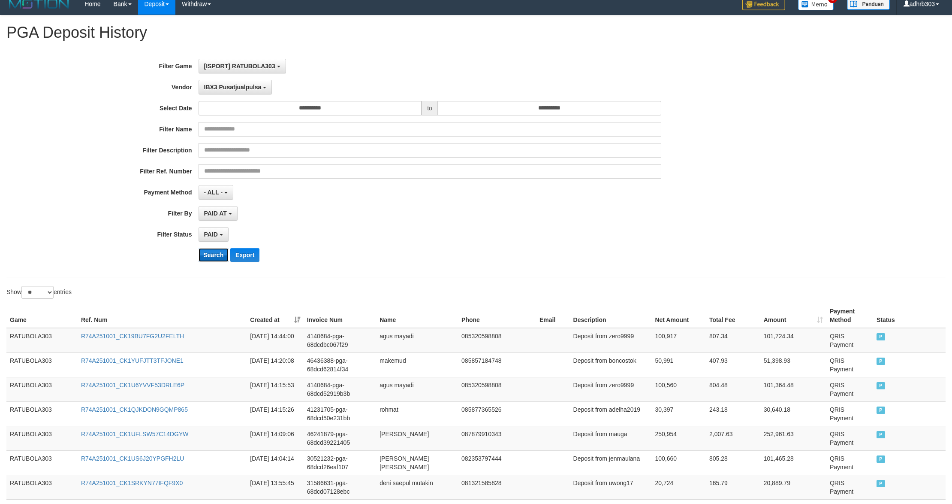
click at [208, 255] on button "Search" at bounding box center [214, 255] width 30 height 14
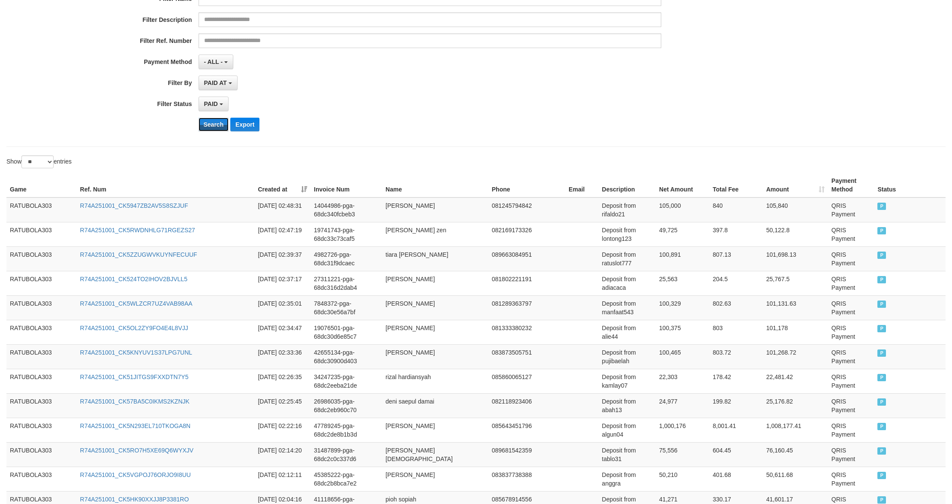
scroll to position [0, 0]
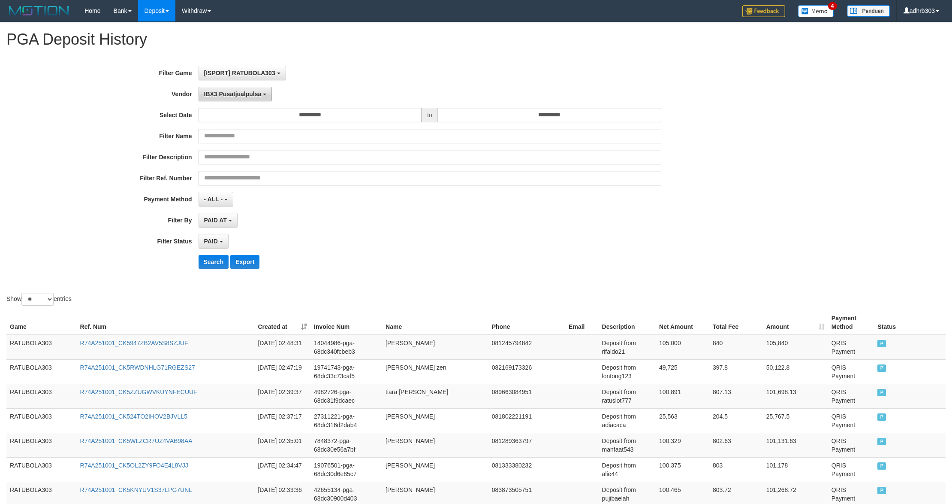
click at [249, 97] on span "IBX3 Pusatjualpulsa" at bounding box center [232, 94] width 57 height 7
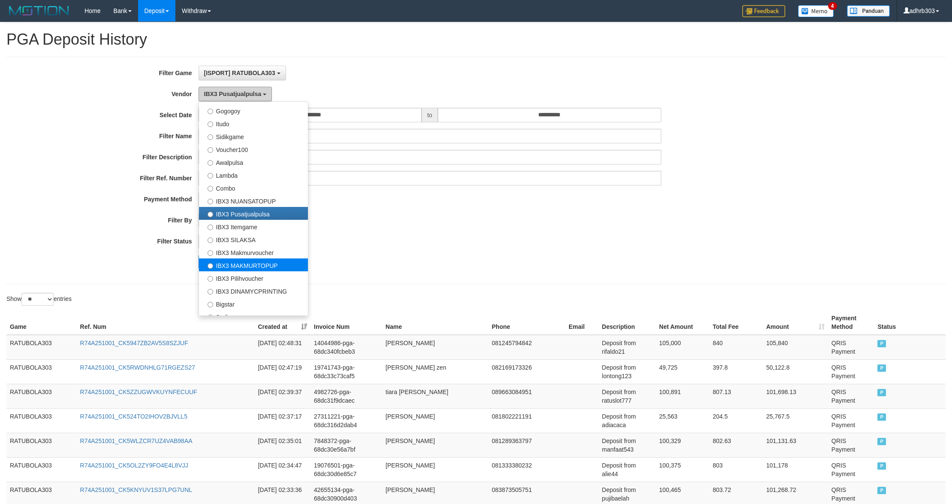
scroll to position [321, 0]
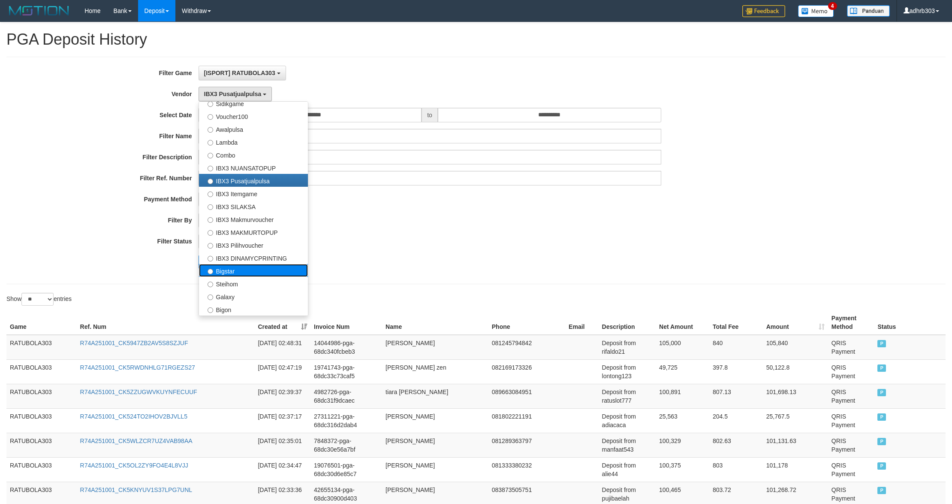
click at [247, 274] on label "Bigstar" at bounding box center [253, 270] width 109 height 13
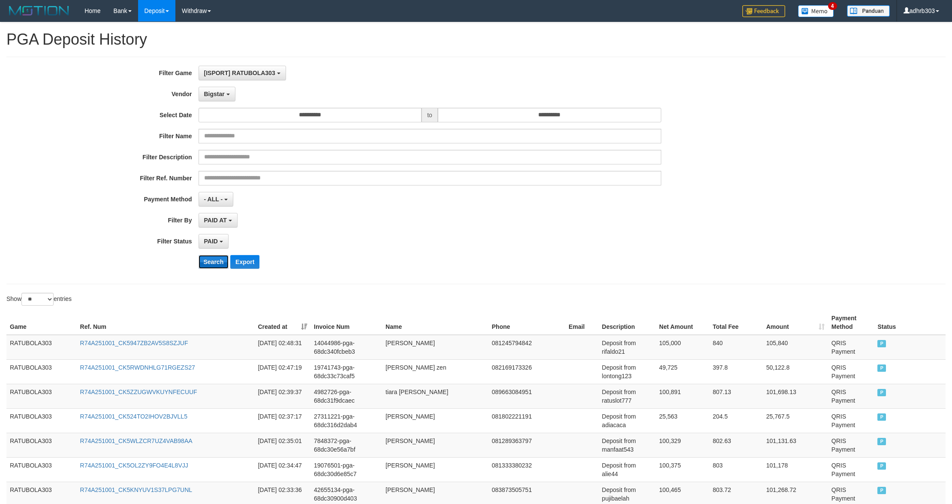
click at [221, 263] on button "Search" at bounding box center [214, 262] width 30 height 14
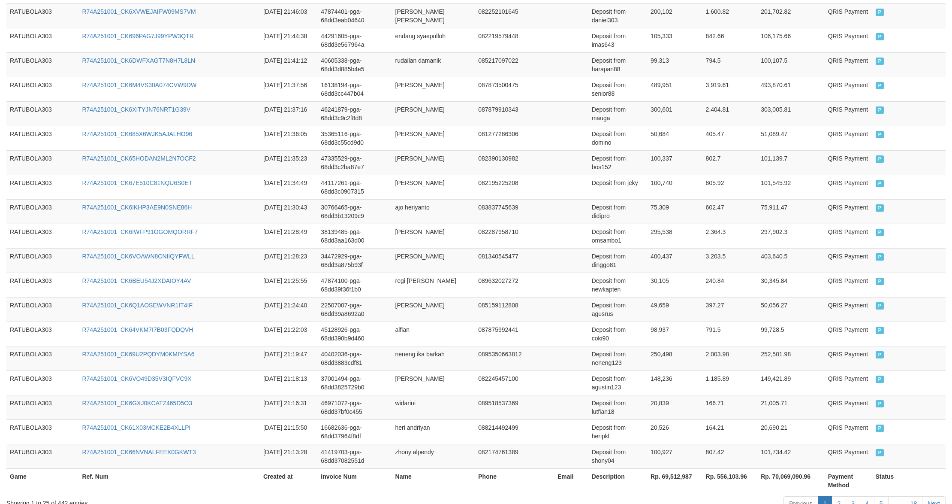
scroll to position [540, 0]
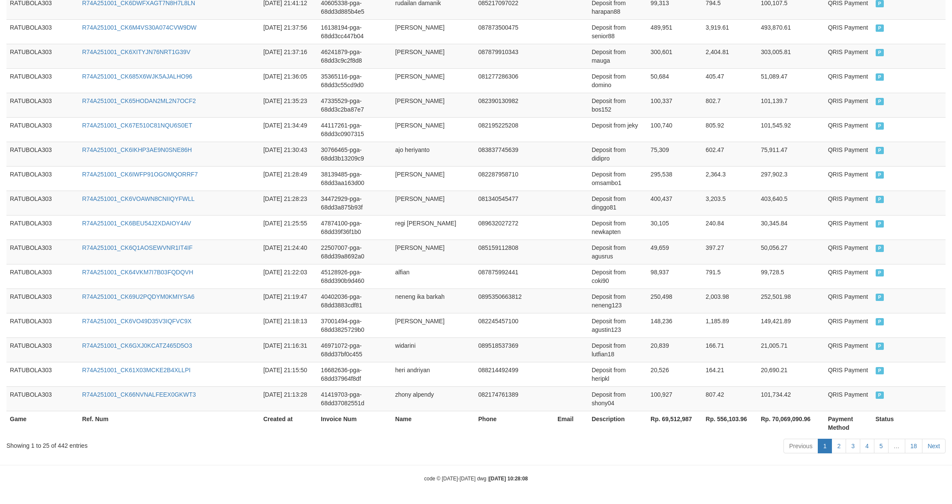
click at [513, 332] on th "Rp. 69,512,987" at bounding box center [674, 423] width 55 height 24
copy th "69,512,987"
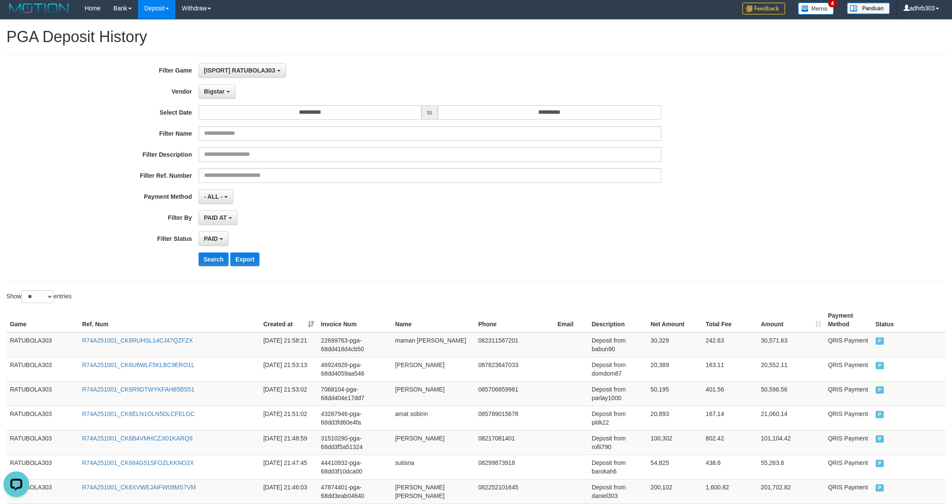
scroll to position [0, 0]
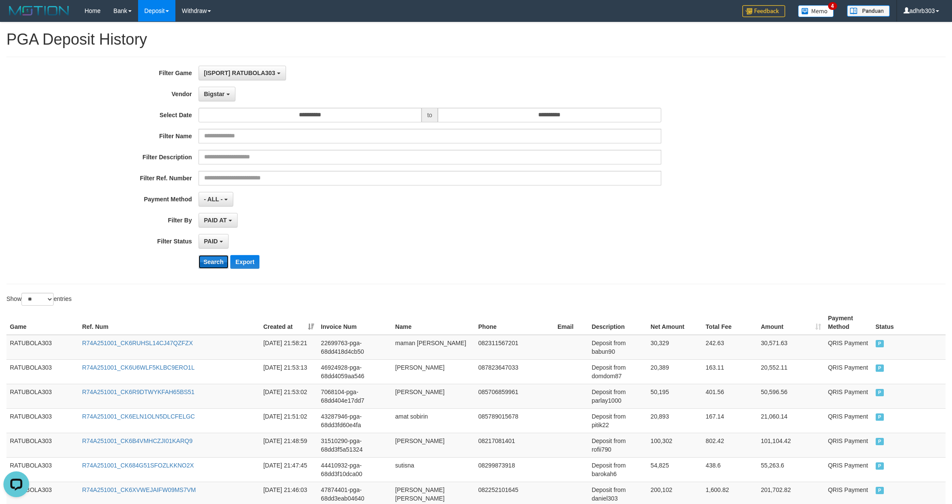
click at [209, 265] on button "Search" at bounding box center [214, 262] width 30 height 14
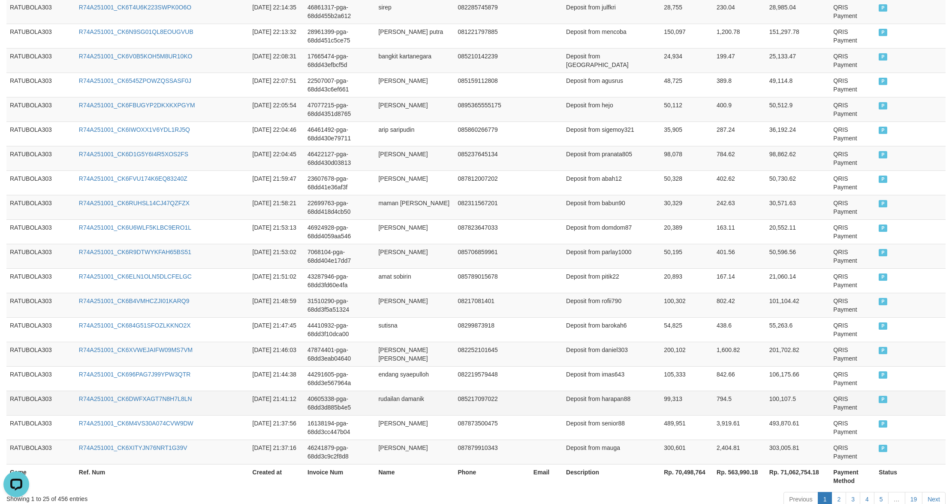
scroll to position [540, 0]
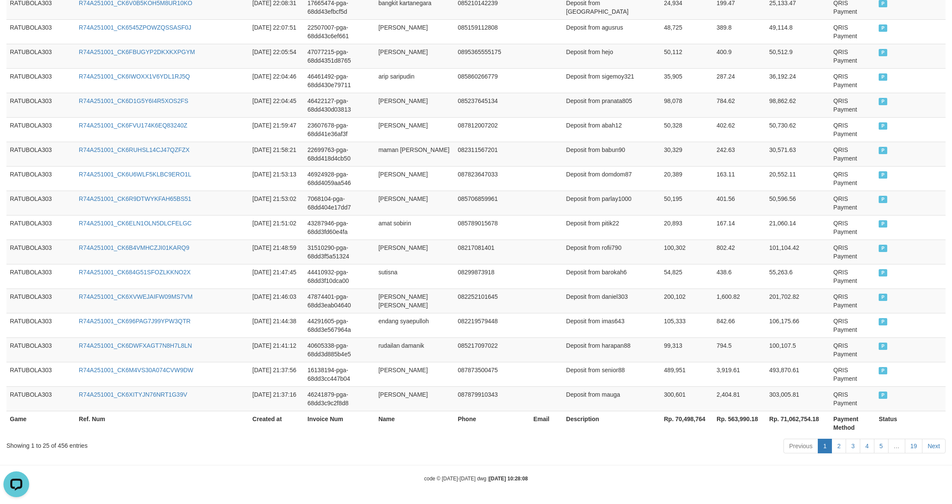
click at [513, 332] on th "Rp. 70,498,764" at bounding box center [687, 423] width 53 height 24
copy th "70,498,764"
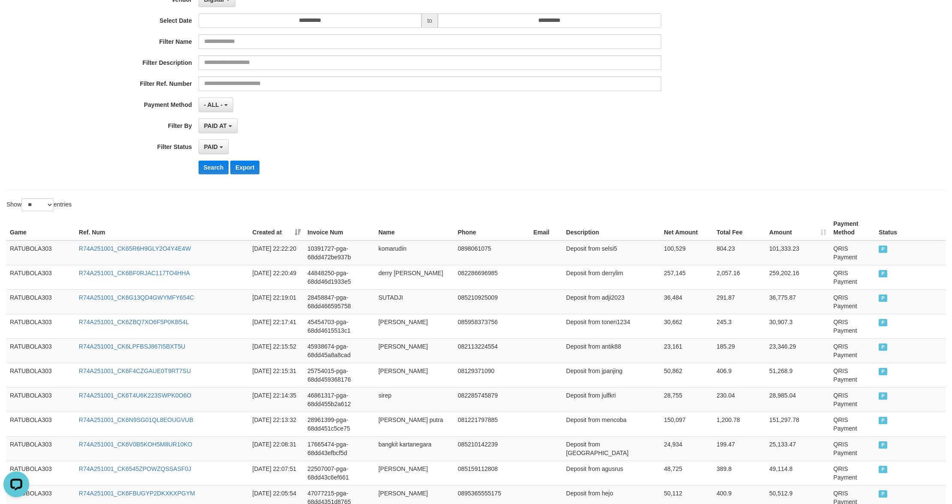
scroll to position [0, 0]
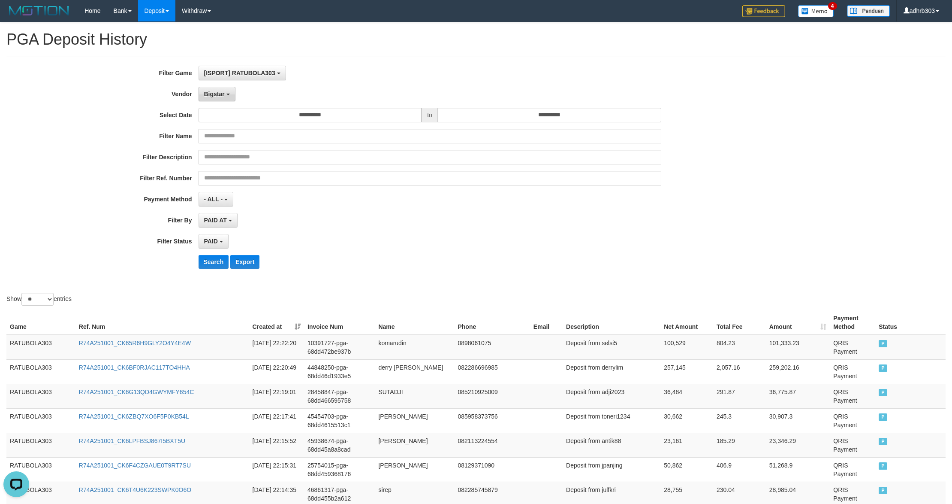
click at [225, 94] on button "Bigstar" at bounding box center [217, 94] width 37 height 15
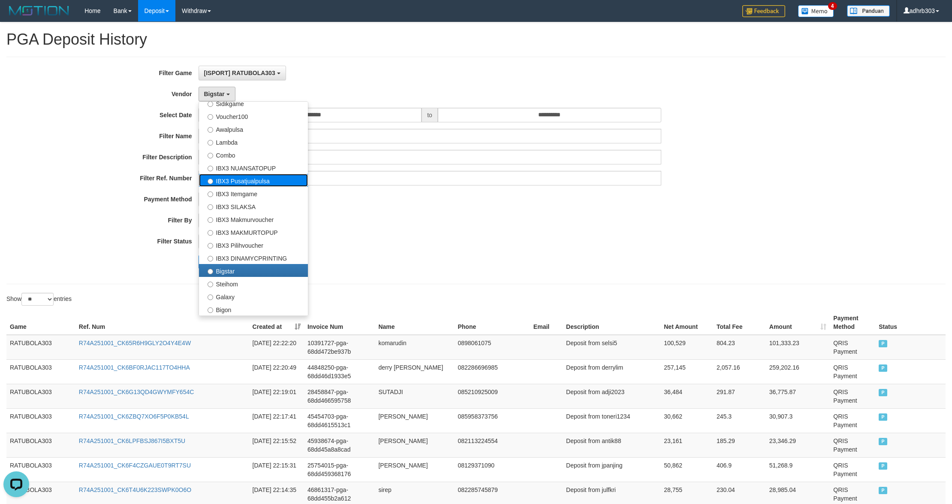
click at [232, 180] on label "IBX3 Pusatjualpulsa" at bounding box center [253, 180] width 109 height 13
select select "**********"
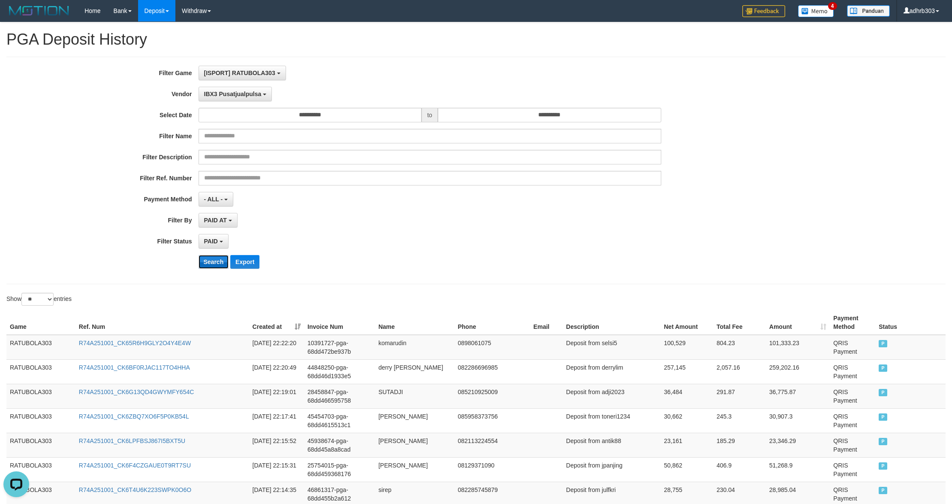
click at [218, 263] on button "Search" at bounding box center [214, 262] width 30 height 14
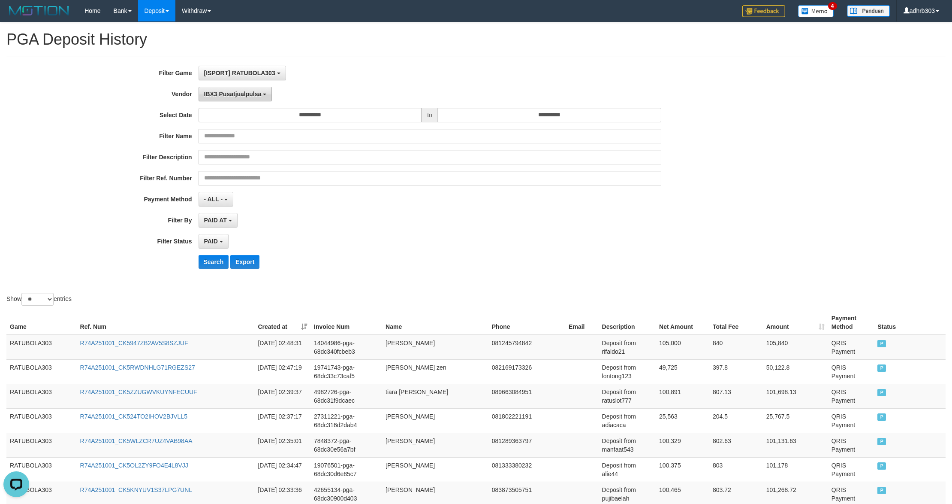
click at [230, 99] on button "IBX3 Pusatjualpulsa" at bounding box center [236, 94] width 74 height 15
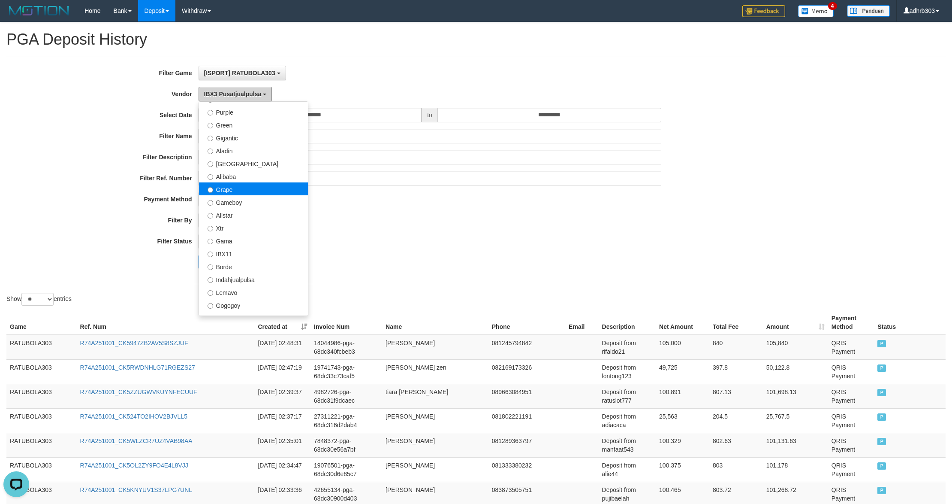
scroll to position [92, 0]
click at [235, 269] on label "Borde" at bounding box center [253, 266] width 109 height 13
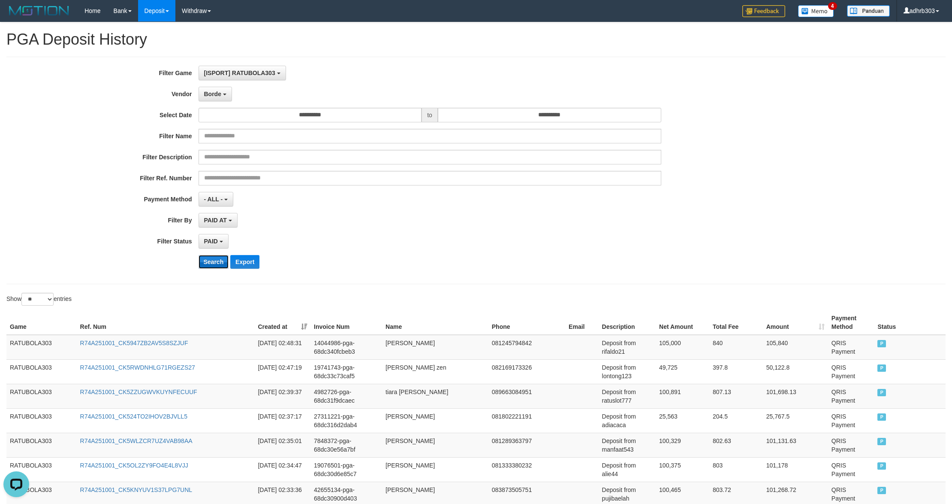
click at [216, 261] on button "Search" at bounding box center [214, 262] width 30 height 14
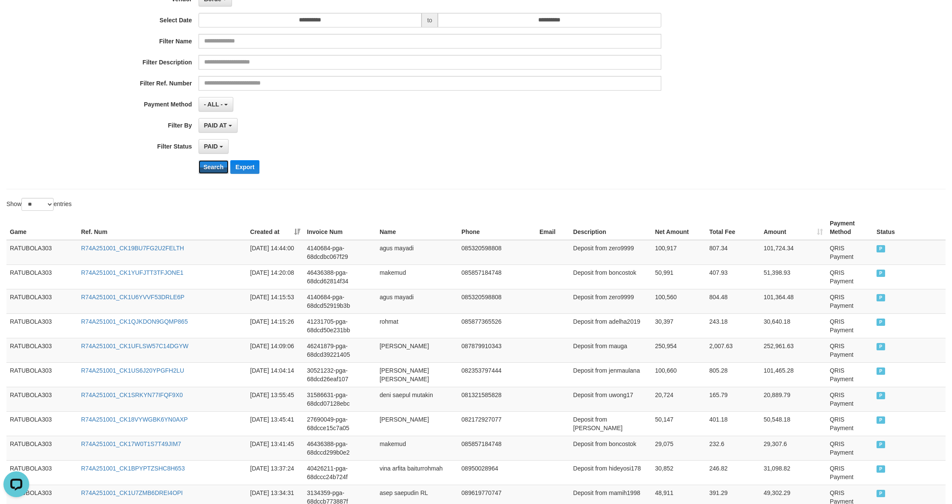
scroll to position [0, 0]
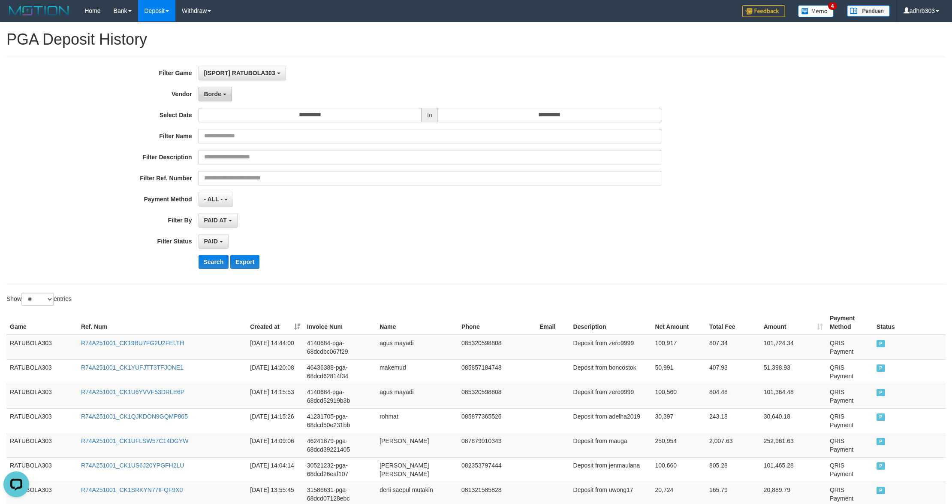
click at [222, 100] on button "Borde" at bounding box center [215, 94] width 33 height 15
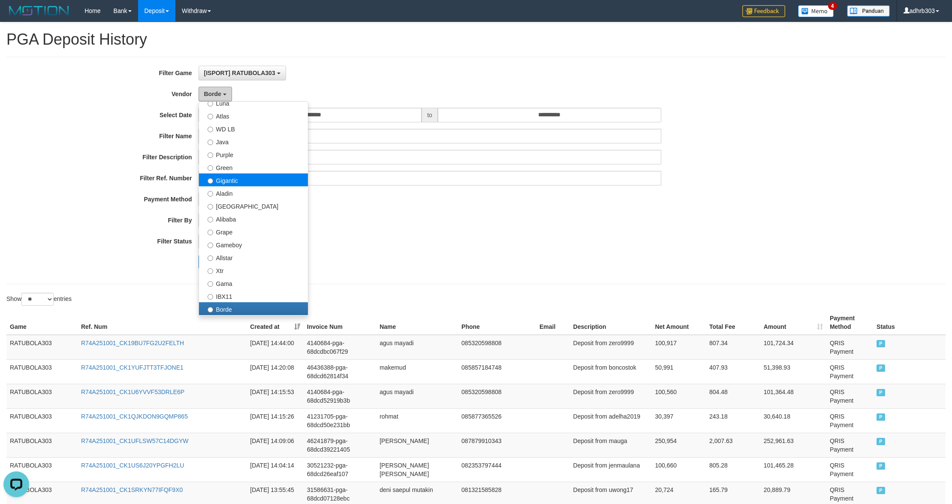
scroll to position [16, 0]
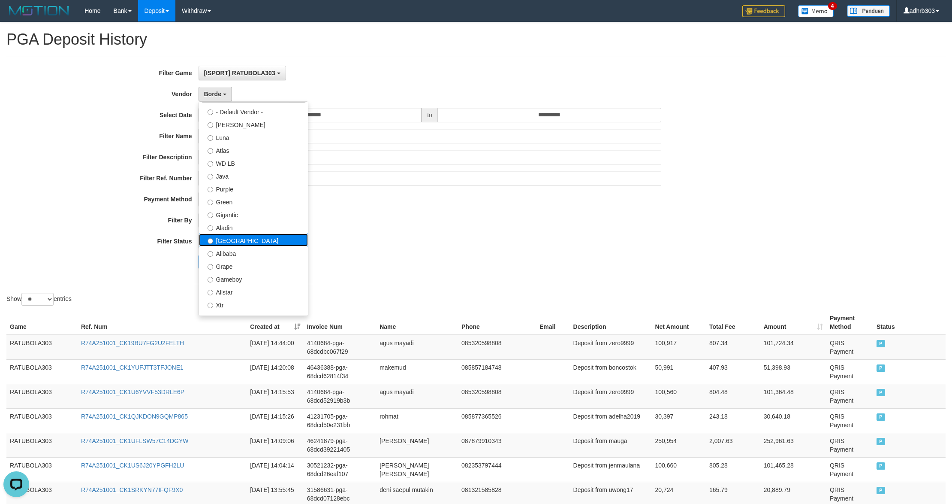
click at [239, 243] on label "[GEOGRAPHIC_DATA]" at bounding box center [253, 239] width 109 height 13
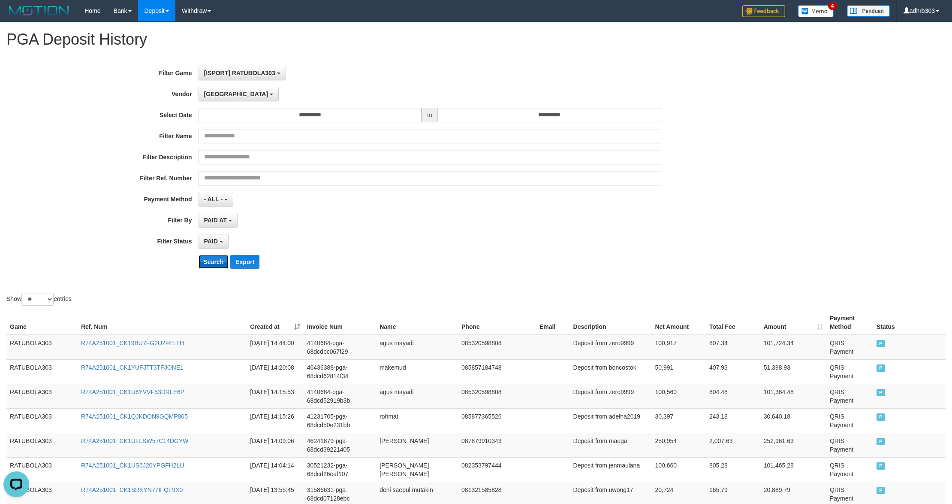
click at [217, 269] on button "Search" at bounding box center [214, 262] width 30 height 14
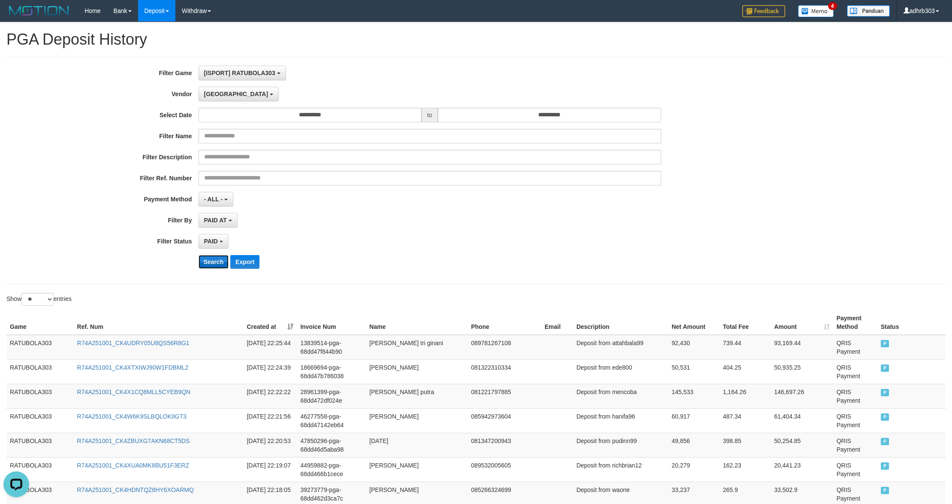
click at [211, 260] on button "Search" at bounding box center [214, 262] width 30 height 14
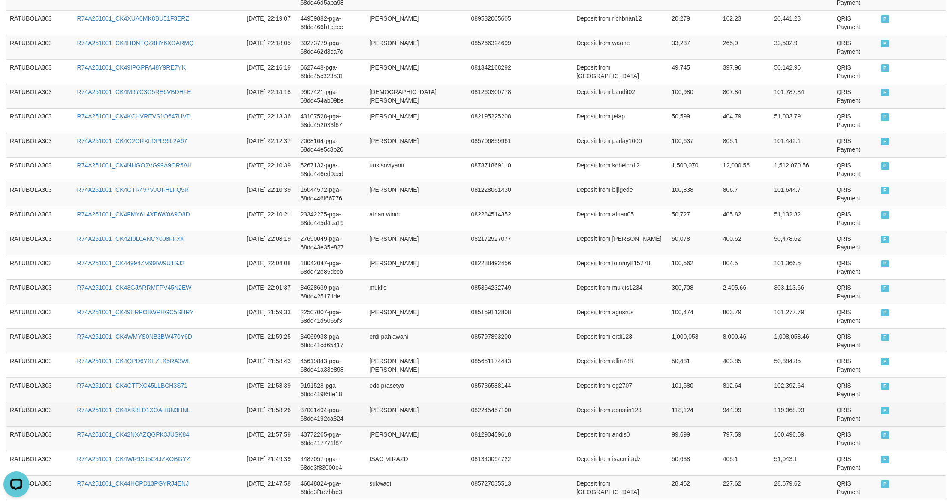
scroll to position [540, 0]
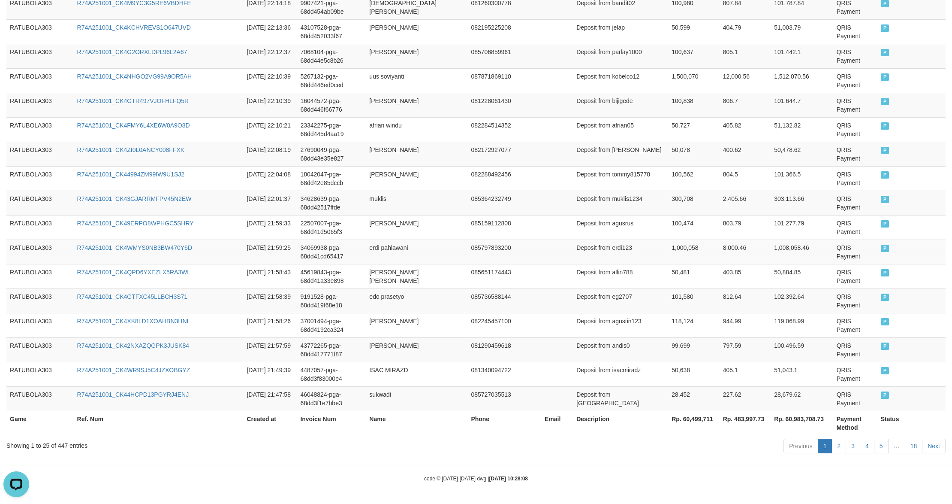
click at [513, 332] on th "Rp. 60,499,711" at bounding box center [693, 423] width 51 height 24
copy th "60,499,711"
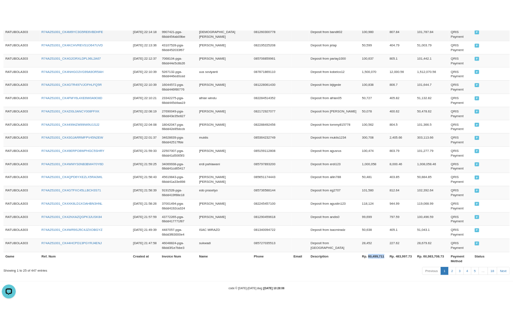
scroll to position [592, 0]
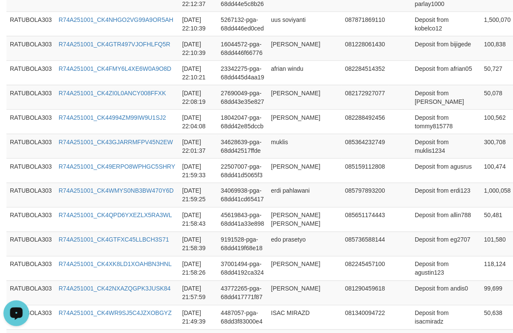
click at [12, 312] on icon "Open LiveChat chat widget" at bounding box center [16, 313] width 8 height 6
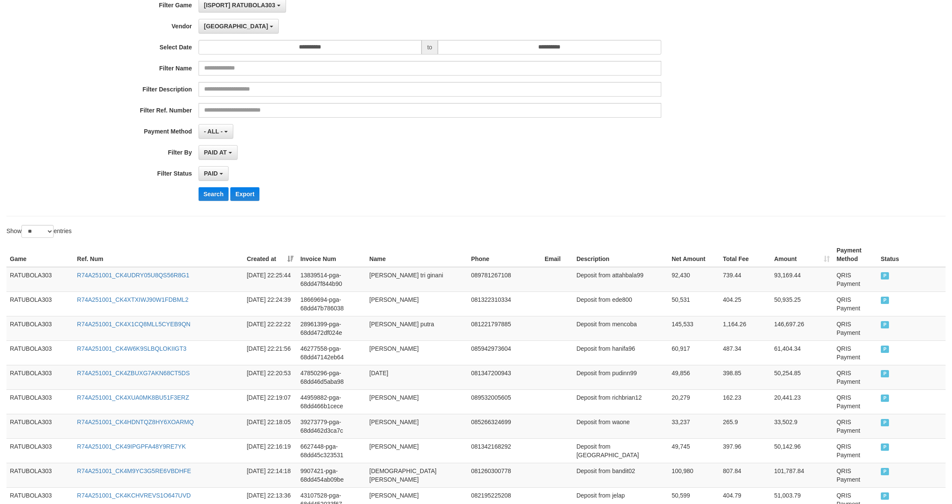
scroll to position [0, 0]
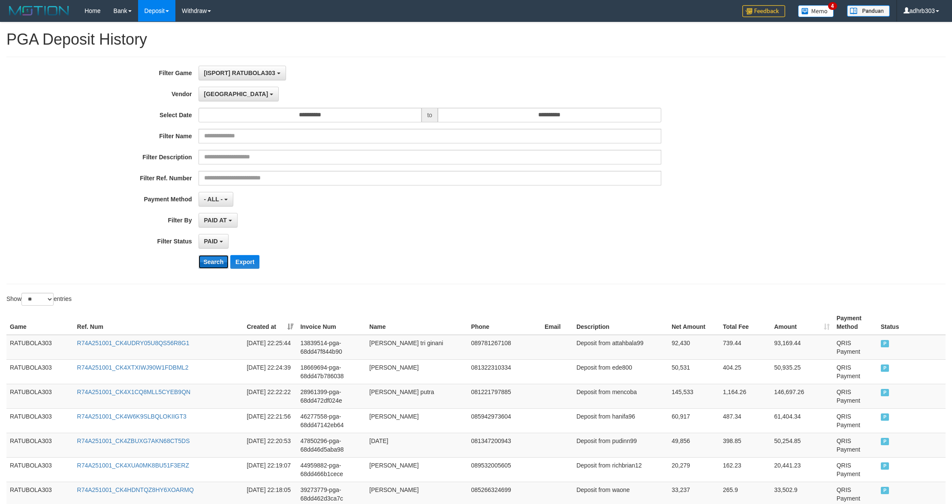
click at [212, 263] on button "Search" at bounding box center [214, 262] width 30 height 14
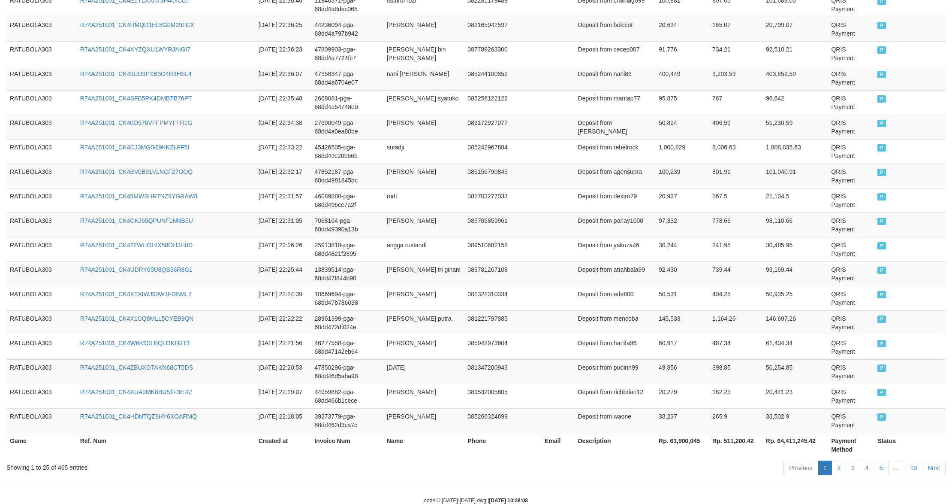
scroll to position [540, 0]
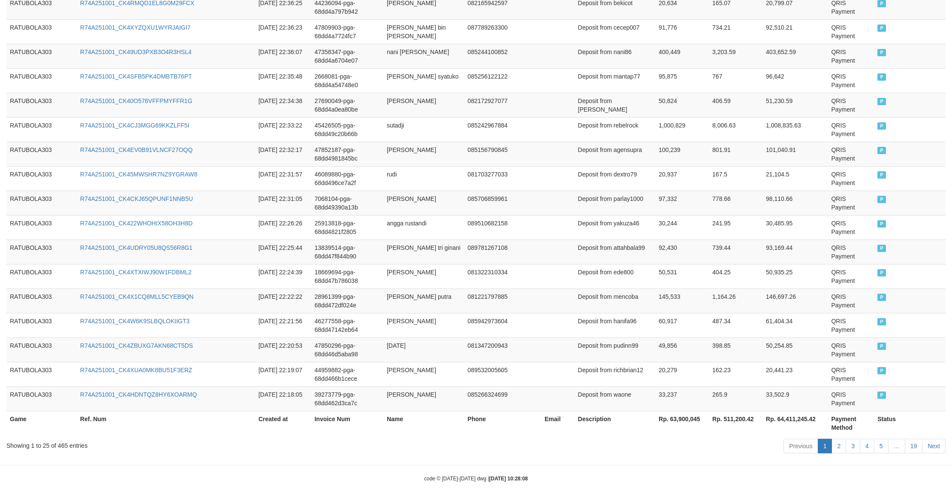
click at [513, 332] on th "Rp. 63,900,045" at bounding box center [682, 423] width 54 height 24
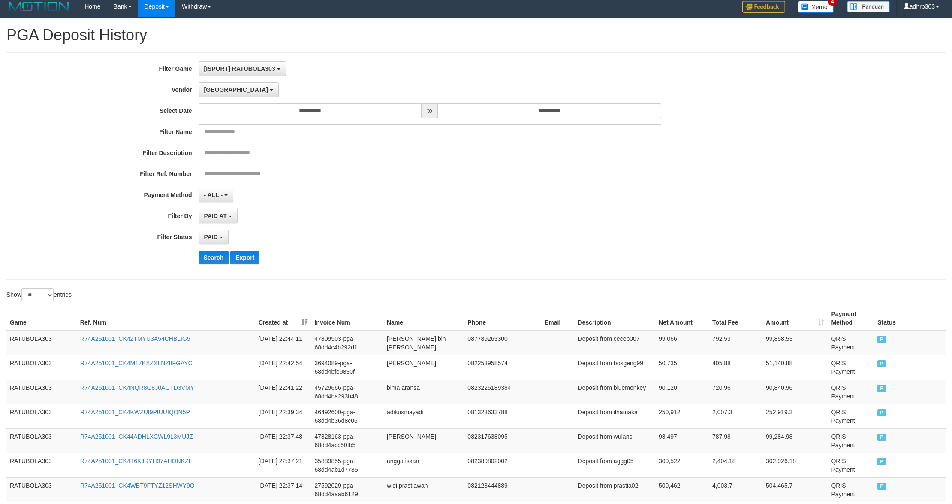
scroll to position [0, 0]
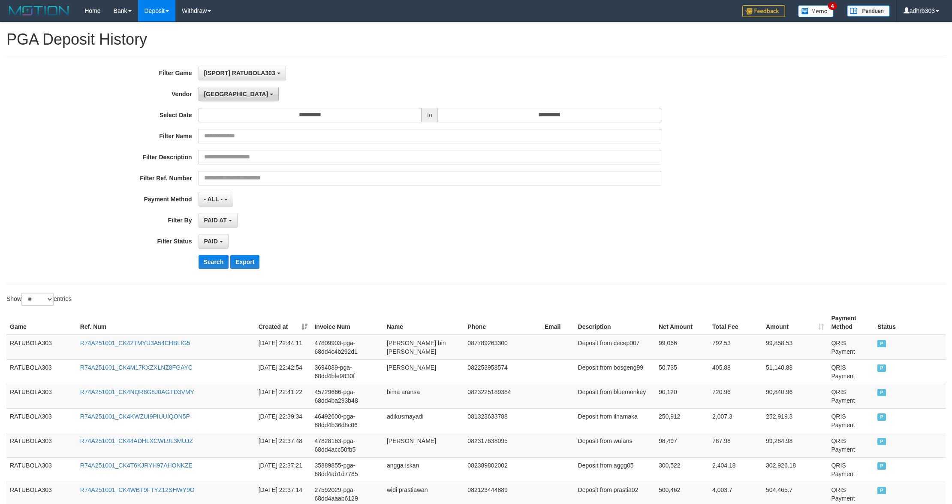
drag, startPoint x: 218, startPoint y: 89, endPoint x: 220, endPoint y: 94, distance: 5.4
click at [218, 90] on button "[GEOGRAPHIC_DATA]" at bounding box center [239, 94] width 80 height 15
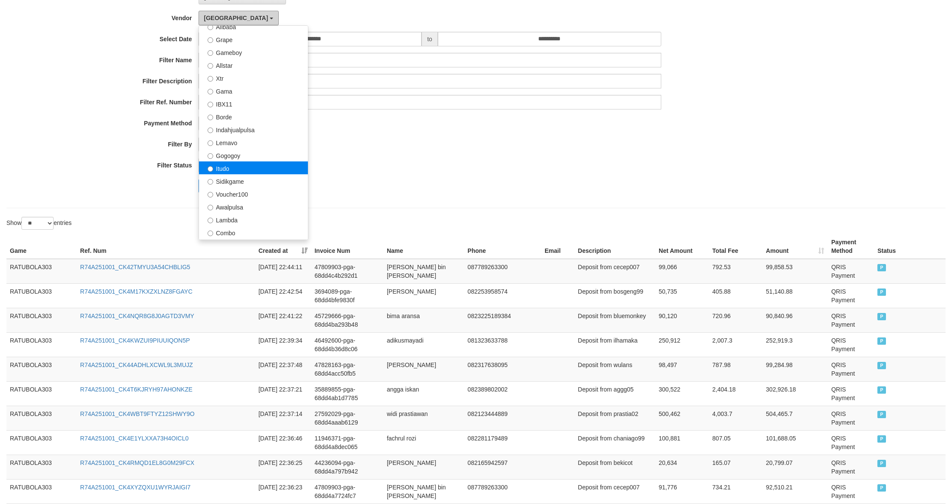
scroll to position [169, 0]
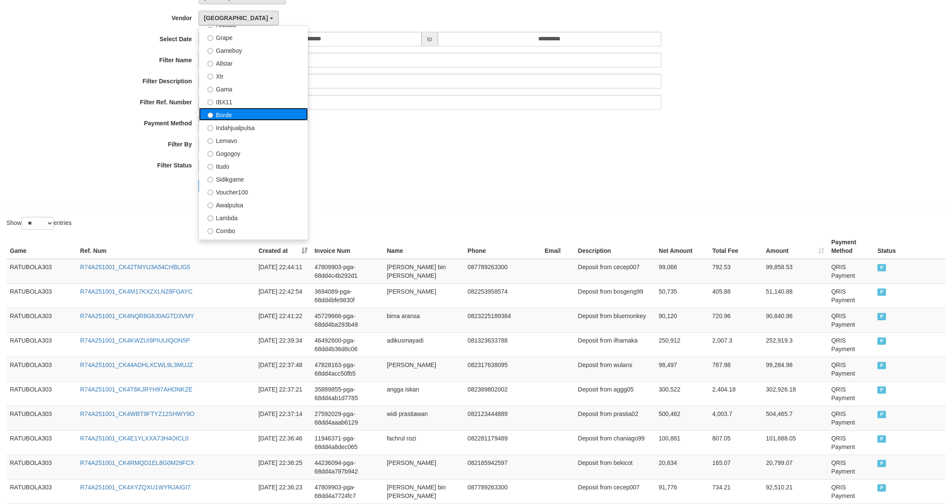
click at [258, 112] on label "Borde" at bounding box center [253, 114] width 109 height 13
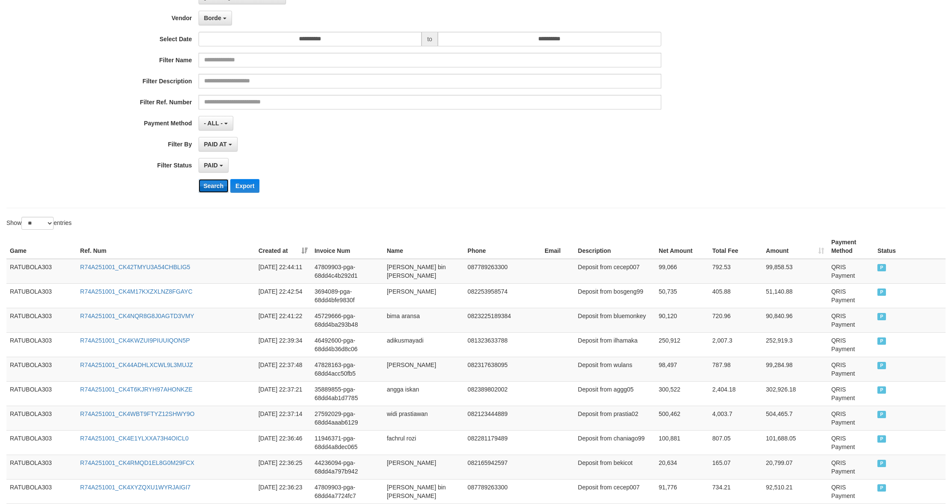
click at [211, 189] on button "Search" at bounding box center [214, 186] width 30 height 14
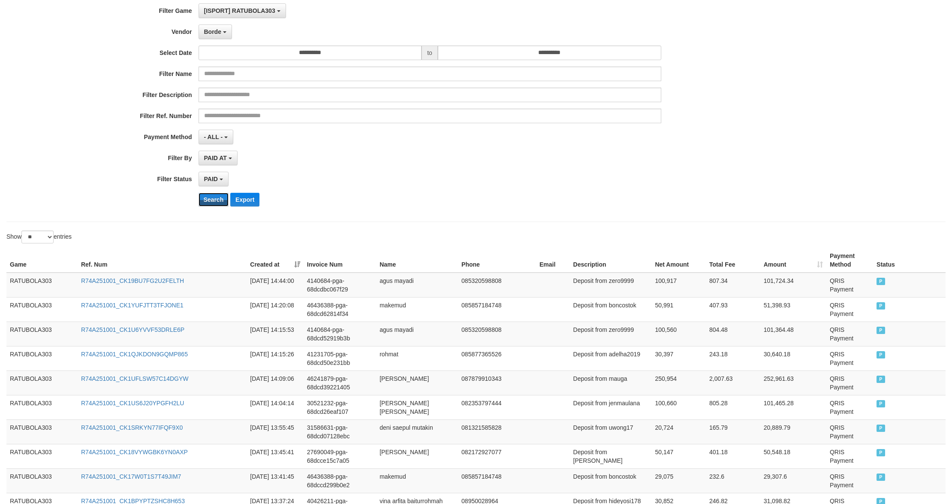
scroll to position [0, 0]
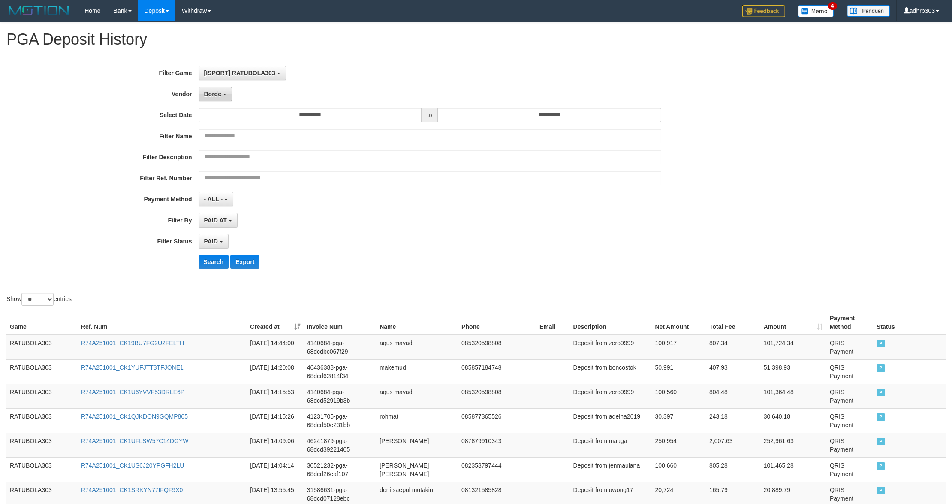
click at [226, 98] on button "Borde" at bounding box center [215, 94] width 33 height 15
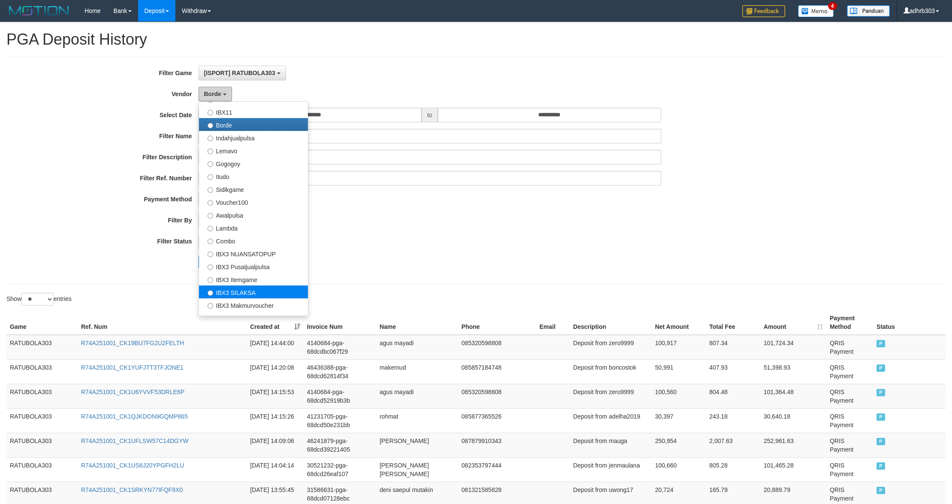
scroll to position [321, 0]
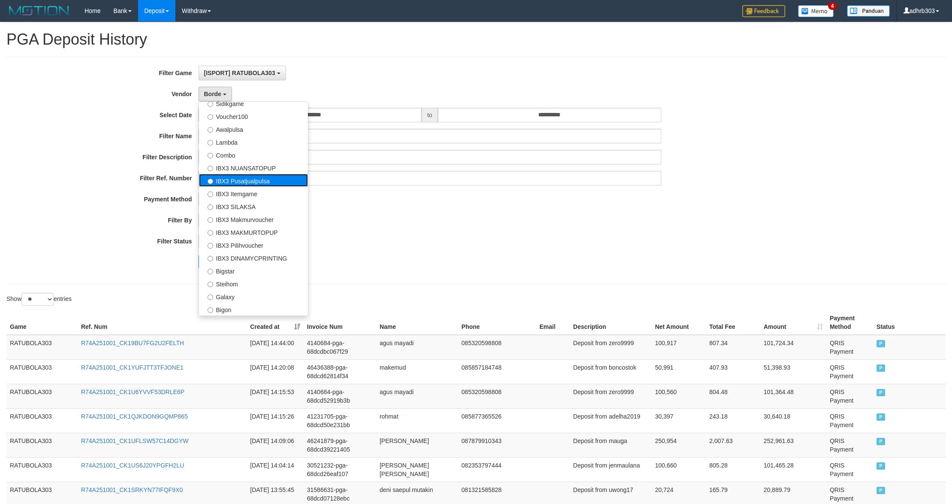
click at [251, 176] on label "IBX3 Pusatjualpulsa" at bounding box center [253, 180] width 109 height 13
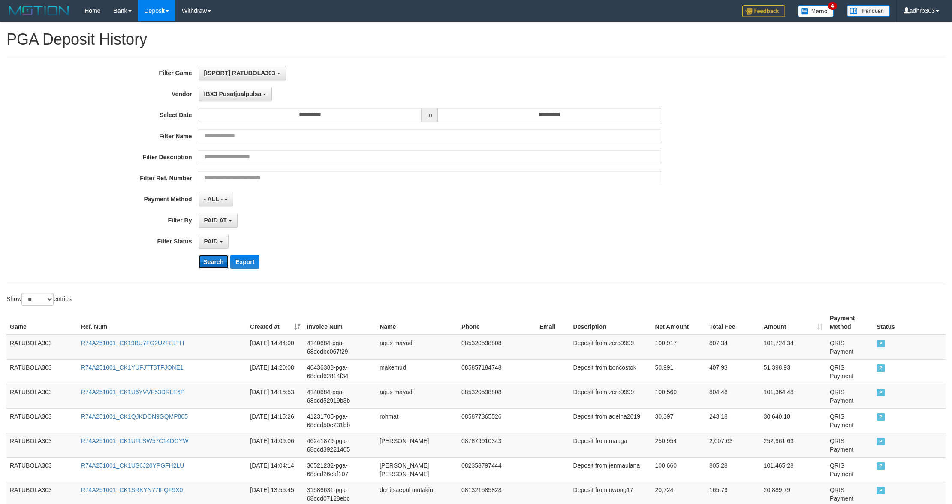
click at [211, 256] on button "Search" at bounding box center [214, 262] width 30 height 14
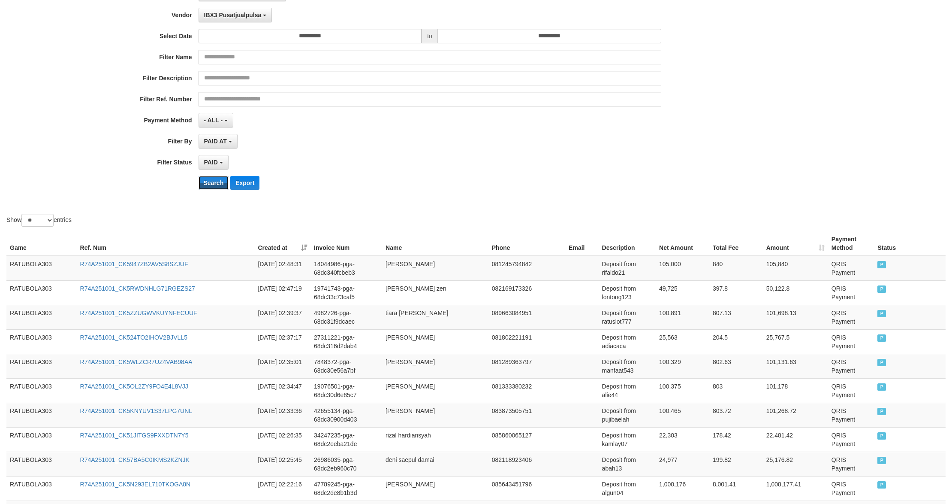
scroll to position [0, 0]
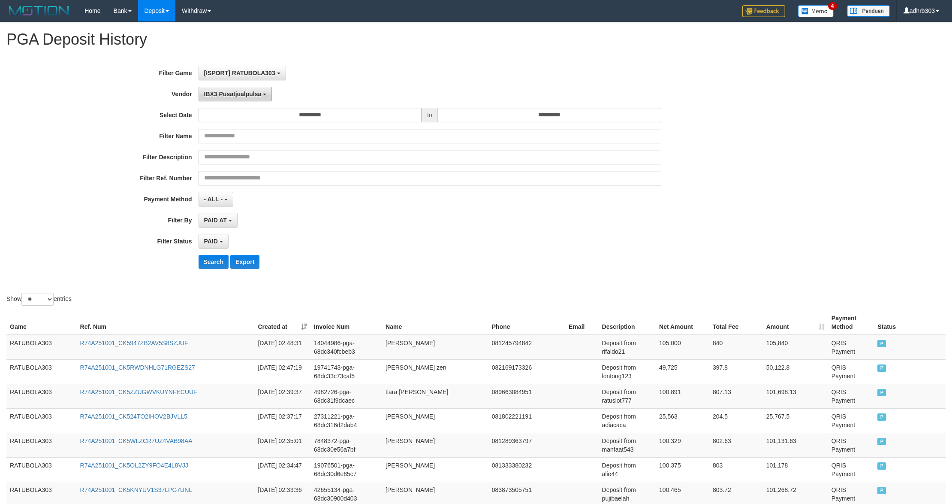
click at [253, 97] on span "IBX3 Pusatjualpulsa" at bounding box center [232, 94] width 57 height 7
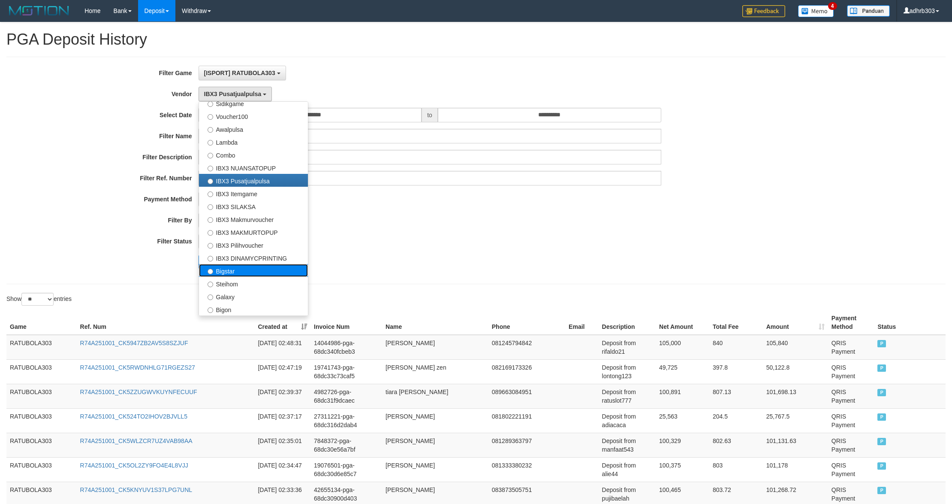
click at [243, 270] on label "Bigstar" at bounding box center [253, 270] width 109 height 13
select select "**********"
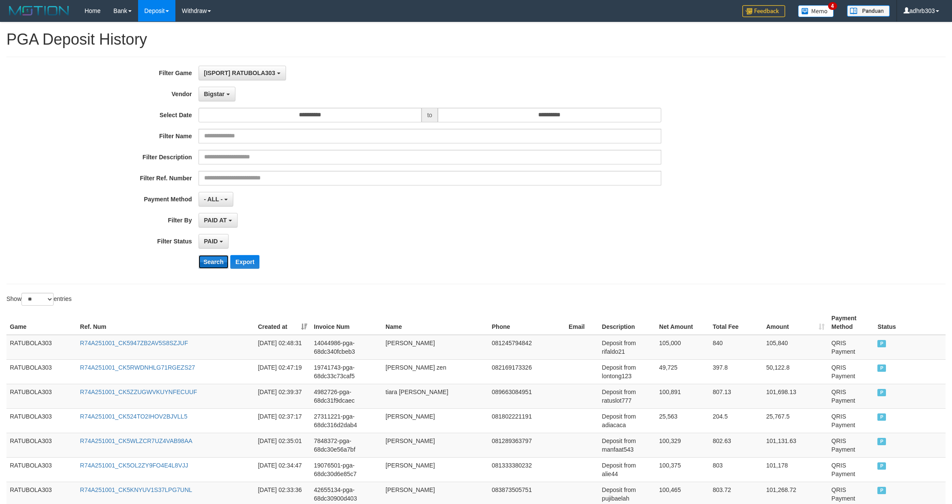
click at [220, 265] on button "Search" at bounding box center [214, 262] width 30 height 14
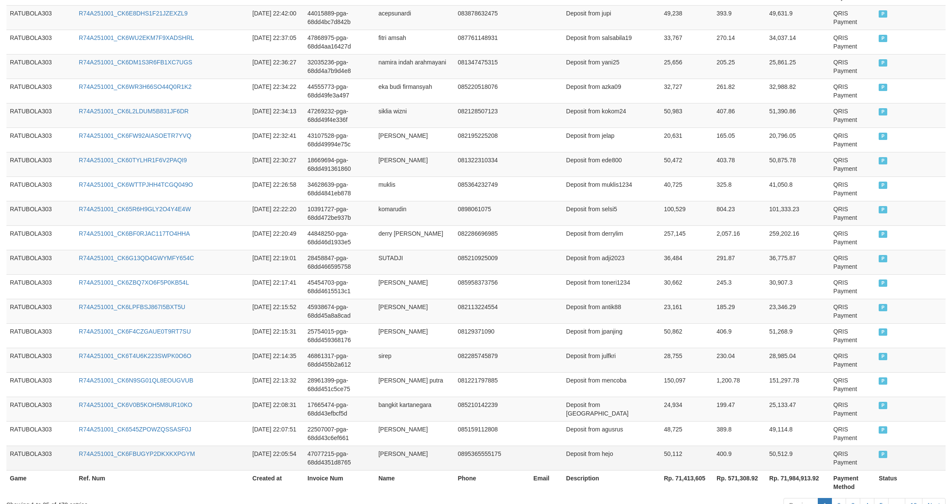
scroll to position [540, 0]
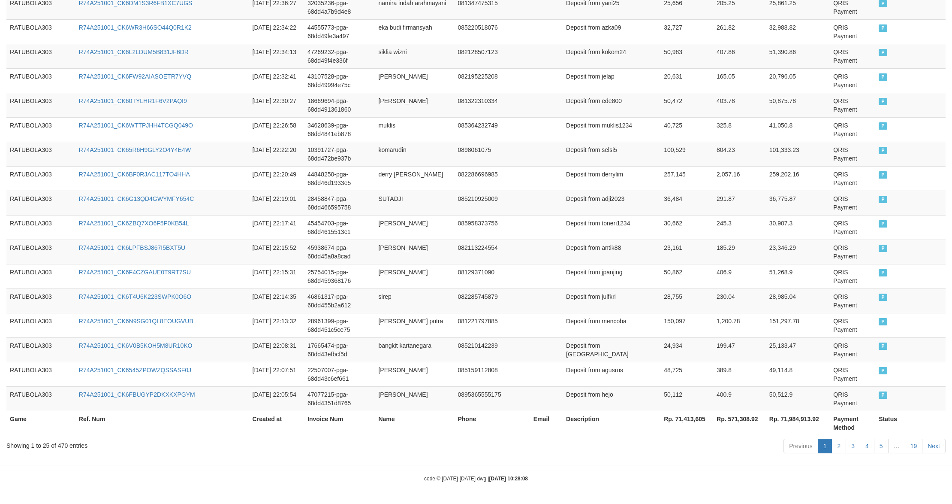
click at [513, 332] on th "Rp. 71,413,605" at bounding box center [687, 423] width 53 height 24
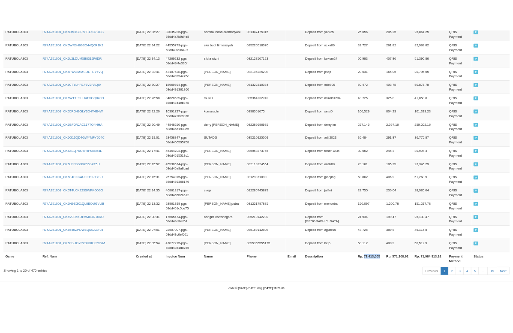
scroll to position [549, 0]
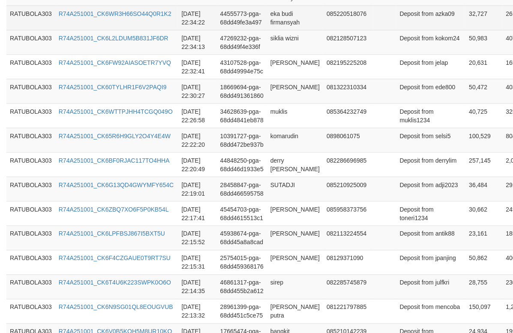
click at [43, 16] on td "RATUBOLA303" at bounding box center [30, 18] width 49 height 24
